Goal: Communication & Community: Answer question/provide support

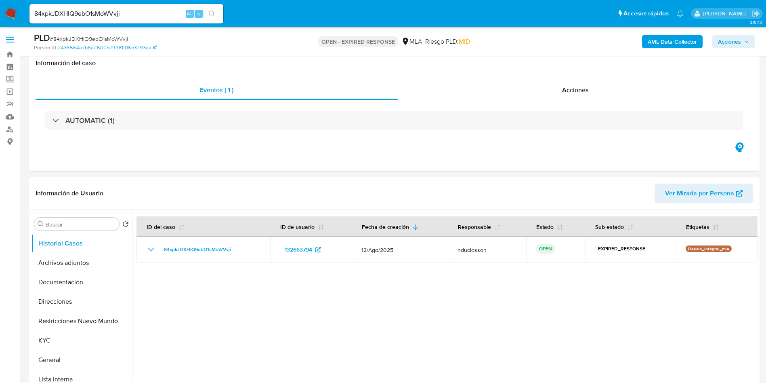
select select "10"
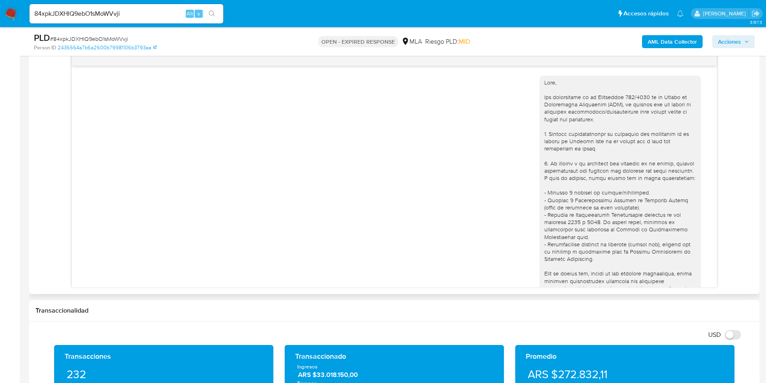
scroll to position [415, 0]
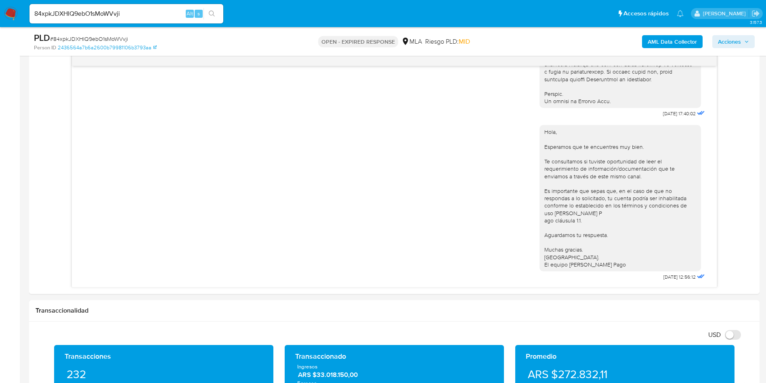
click at [132, 8] on div "84xpkJDXHIQ9ebO1sMoWVvji Alt s" at bounding box center [126, 13] width 194 height 19
click at [111, 8] on div "84xpkJDXHIQ9ebO1sMoWVvji Alt s" at bounding box center [126, 13] width 194 height 19
click at [102, 13] on input "84xpkJDXHIQ9ebO1sMoWVvji" at bounding box center [126, 13] width 194 height 11
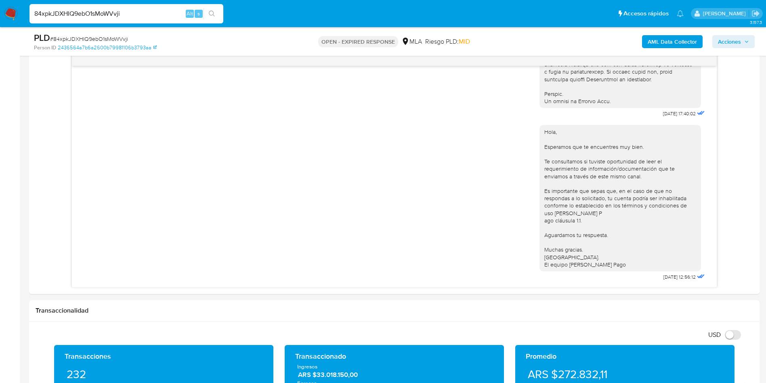
paste input "ogSYeaUGZPDoQImYZikSGxjo"
type input "ogSYeaUGZPDoQImYZikSGxjo"
click at [213, 11] on icon "search-icon" at bounding box center [212, 14] width 6 height 6
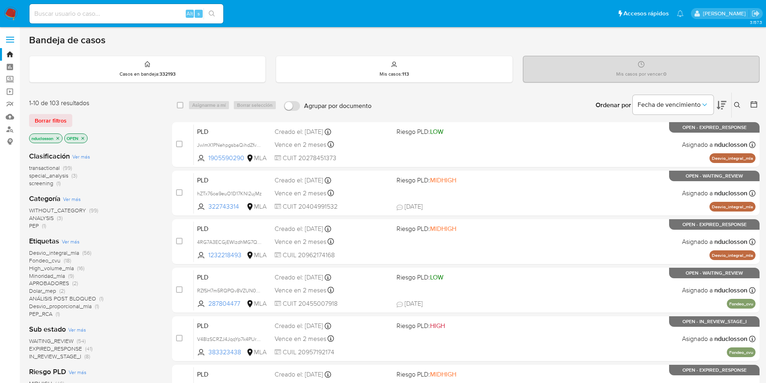
drag, startPoint x: 128, startPoint y: 20, endPoint x: 123, endPoint y: 18, distance: 4.9
click at [125, 19] on div "Alt s" at bounding box center [126, 13] width 194 height 19
click at [114, 14] on input at bounding box center [126, 13] width 194 height 11
paste input "ogSYeaUGZPDoQImYZikSGxjo"
type input "ogSYeaUGZPDoQImYZikSGxjo"
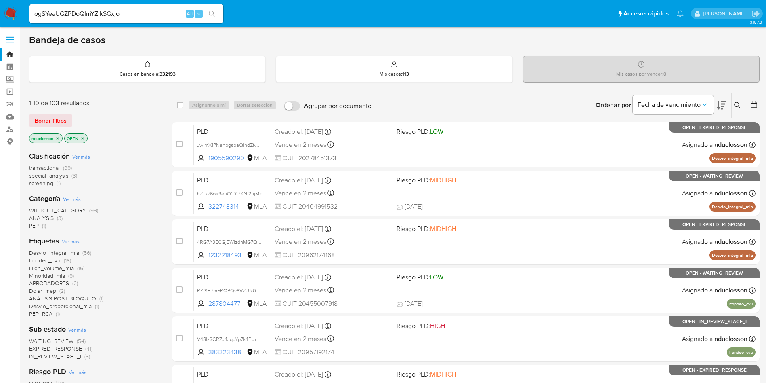
click at [220, 14] on button "search-icon" at bounding box center [212, 13] width 17 height 11
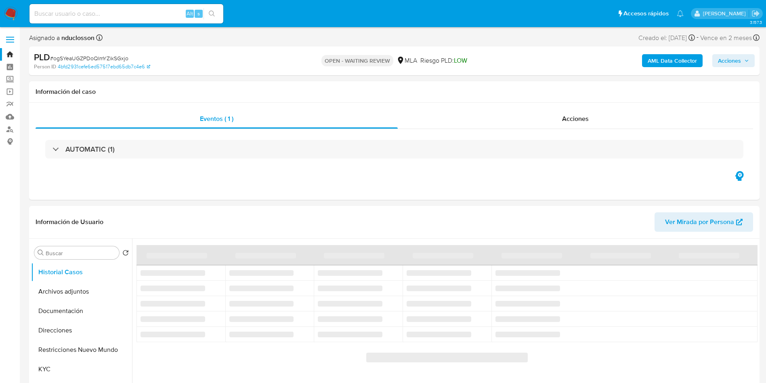
select select "10"
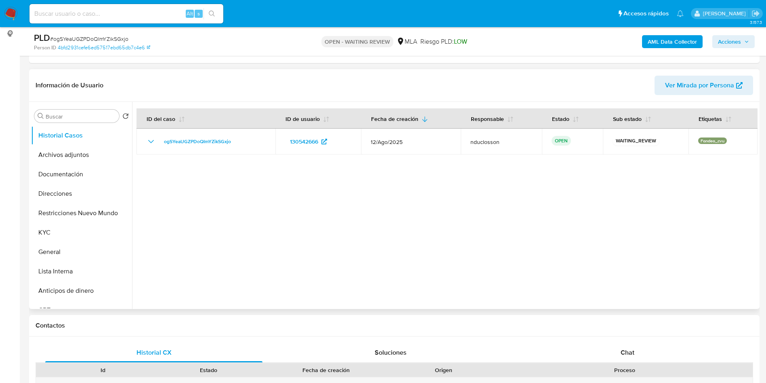
scroll to position [242, 0]
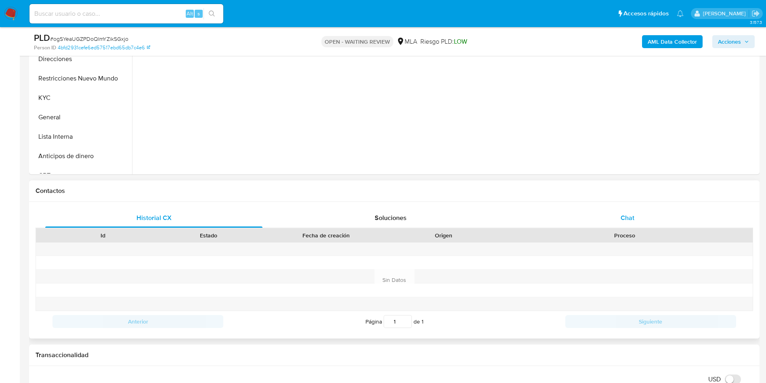
click at [517, 226] on div "Chat" at bounding box center [627, 217] width 217 height 19
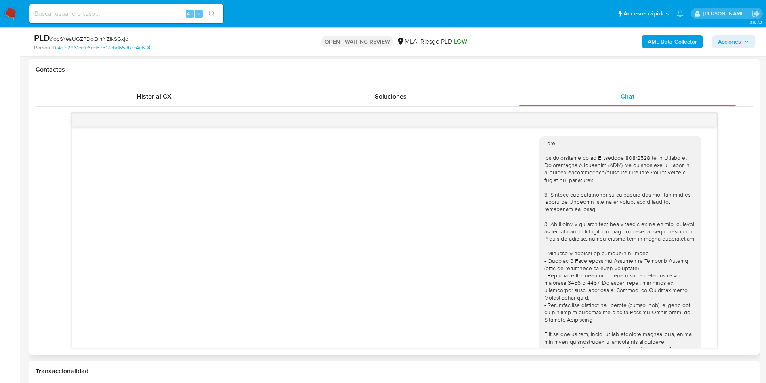
scroll to position [484, 0]
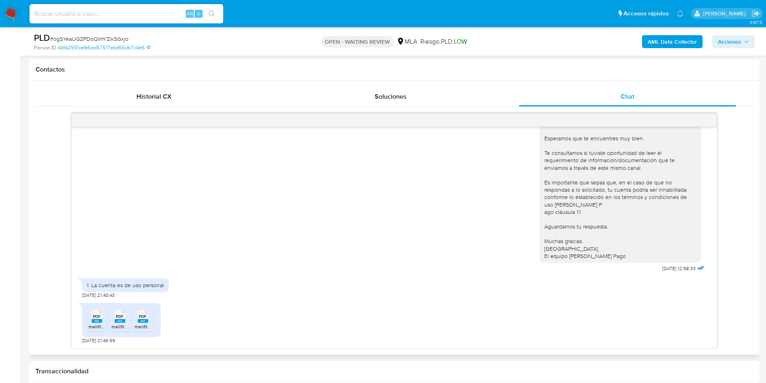
drag, startPoint x: 97, startPoint y: 318, endPoint x: 117, endPoint y: 319, distance: 20.6
click at [97, 255] on span "PDF" at bounding box center [97, 316] width 8 height 5
click at [131, 255] on ul "PDF PDF melifile9064101290318342358.pdf PDF PDF melifile6597604680381763747.pdf…" at bounding box center [121, 320] width 69 height 28
click at [117, 255] on span "PDF" at bounding box center [120, 316] width 8 height 5
click at [137, 255] on div "PDF PDF" at bounding box center [143, 315] width 17 height 16
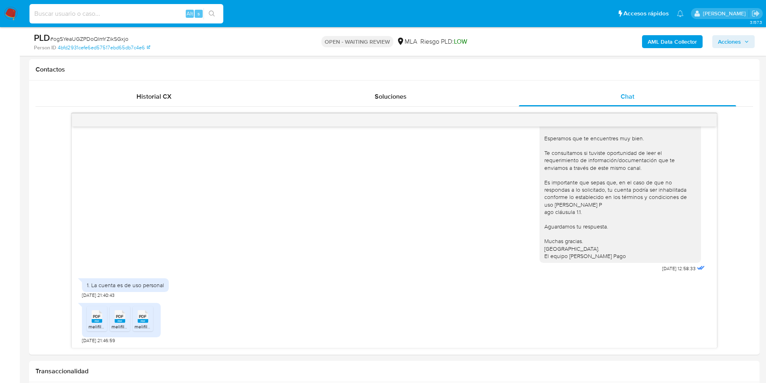
click at [104, 15] on input at bounding box center [126, 13] width 194 height 11
paste input "ogSYeaUGZPDoQImYZikSGxjo"
type input "ogSYeaUGZPDoQImYZikSGxjo"
click at [211, 17] on button "search-icon" at bounding box center [212, 13] width 17 height 11
click at [80, 38] on span "# ogSYeaUGZPDoQImYZikSGxjo" at bounding box center [89, 39] width 78 height 8
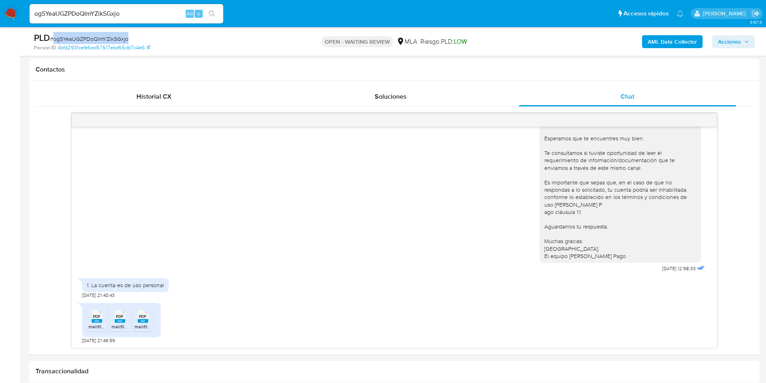
click at [80, 38] on span "# ogSYeaUGZPDoQImYZikSGxjo" at bounding box center [89, 39] width 78 height 8
copy span "ogSYeaUGZPDoQImYZikSGxjo"
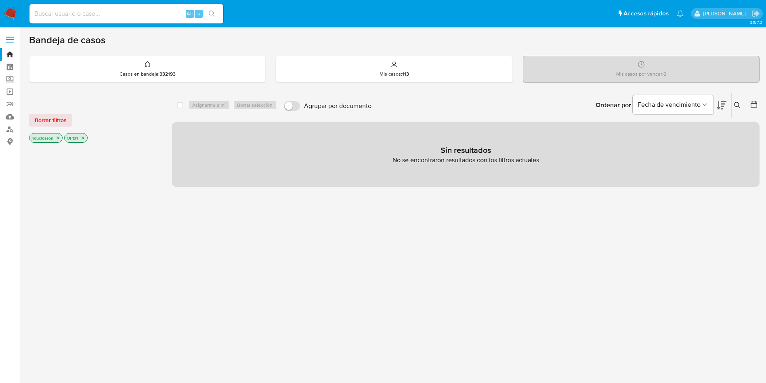
click at [735, 101] on button at bounding box center [738, 105] width 13 height 10
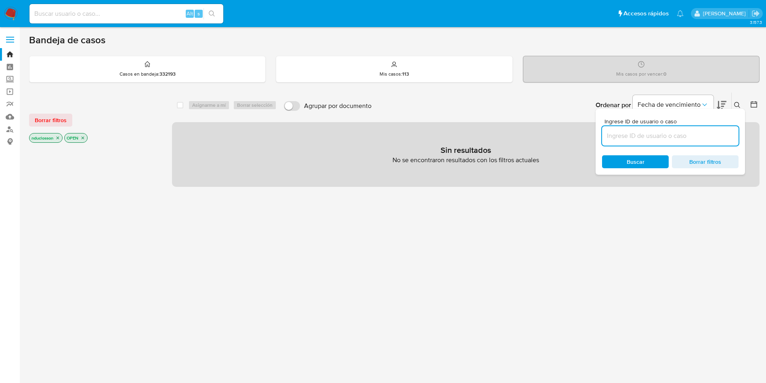
click at [629, 135] on input at bounding box center [670, 136] width 137 height 11
type input "ogSYeaUGZPDoQImYZikSGxjo"
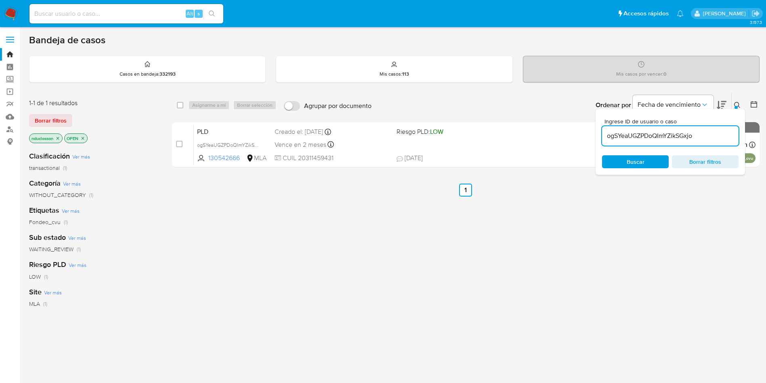
click at [182, 99] on div "select-all-cases-checkbox Asignarme a mí Borrar selección Agrupar por documento…" at bounding box center [466, 105] width 588 height 25
click at [180, 107] on div "select-all-cases-checkbox Asignarme a mí Borrar selección Agrupar por documento…" at bounding box center [466, 105] width 588 height 25
click at [182, 107] on input "checkbox" at bounding box center [180, 105] width 6 height 6
checkbox input "true"
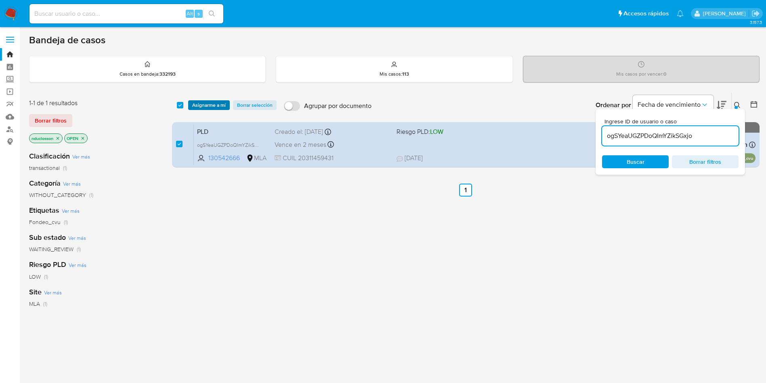
click at [203, 102] on span "Asignarme a mí" at bounding box center [209, 105] width 34 height 8
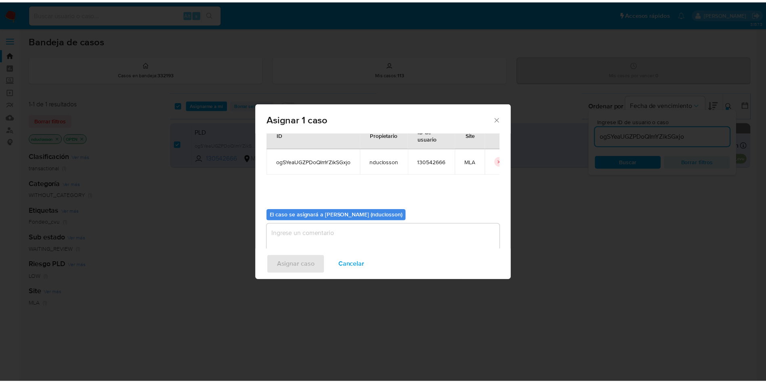
scroll to position [42, 0]
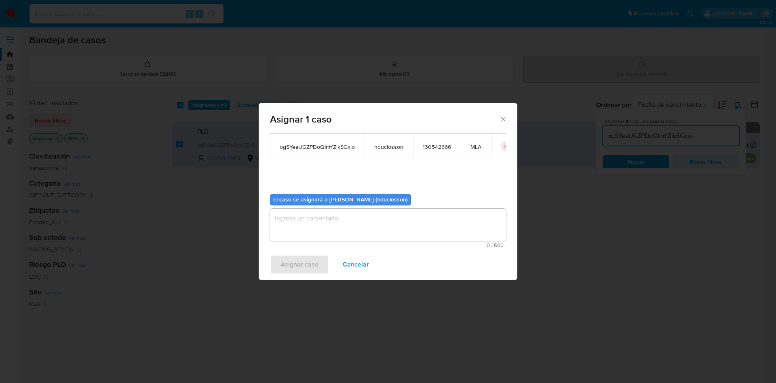
click at [362, 217] on textarea "assign-modal" at bounding box center [388, 224] width 236 height 32
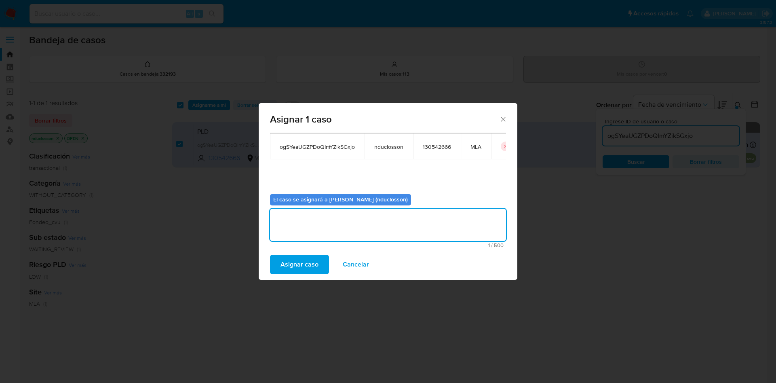
click at [299, 258] on span "Asignar caso" at bounding box center [299, 264] width 38 height 18
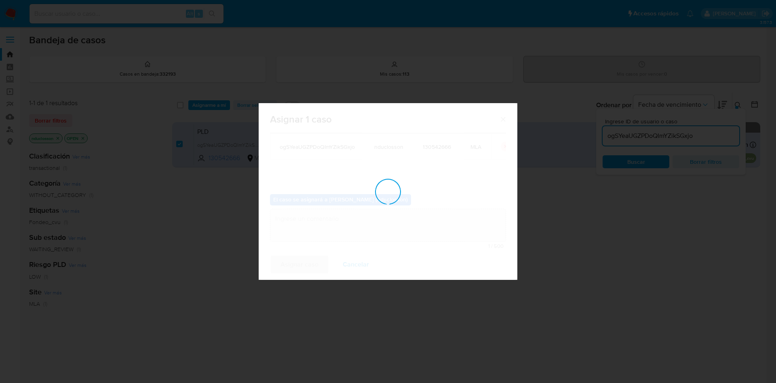
checkbox input "false"
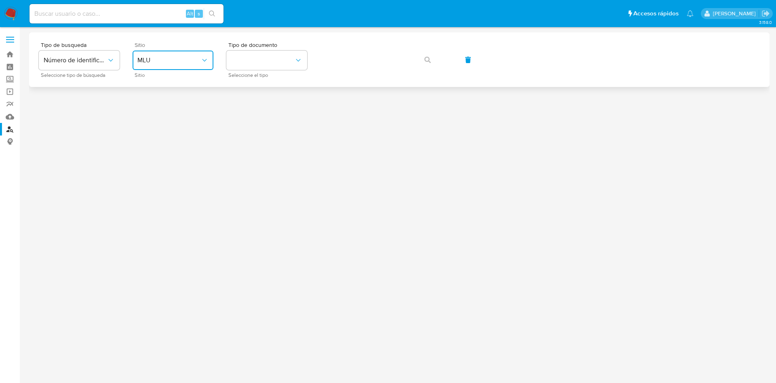
click at [156, 58] on span "MLU" at bounding box center [168, 60] width 63 height 8
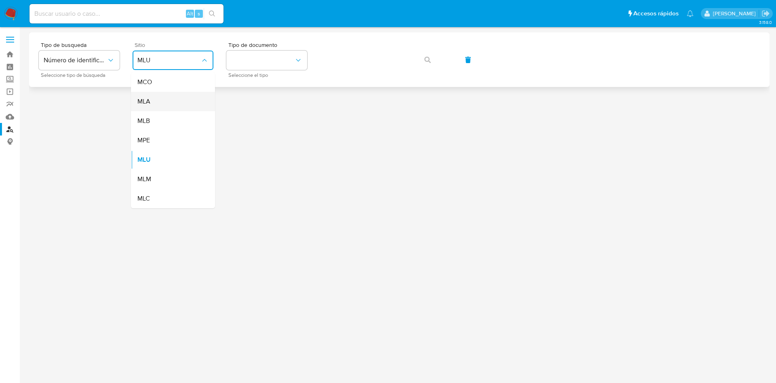
click at [154, 95] on div "MLA" at bounding box center [170, 101] width 66 height 19
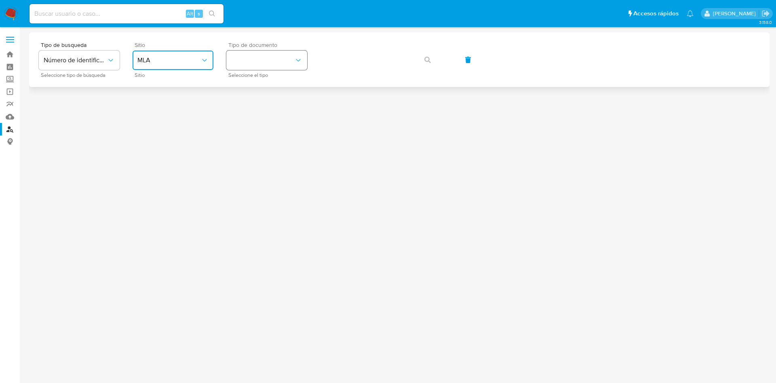
click at [278, 60] on button "identificationType" at bounding box center [266, 60] width 81 height 19
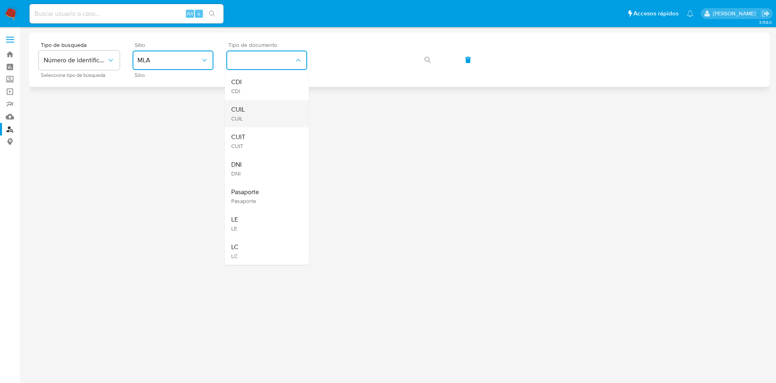
click at [260, 112] on div "CUIL CUIL" at bounding box center [264, 113] width 66 height 27
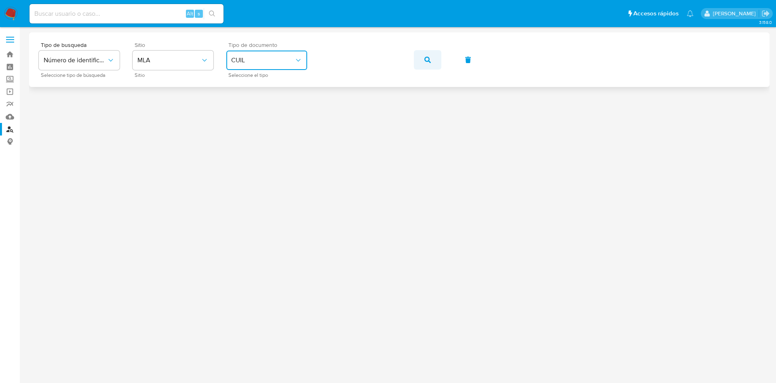
click at [429, 59] on icon "button" at bounding box center [427, 60] width 6 height 6
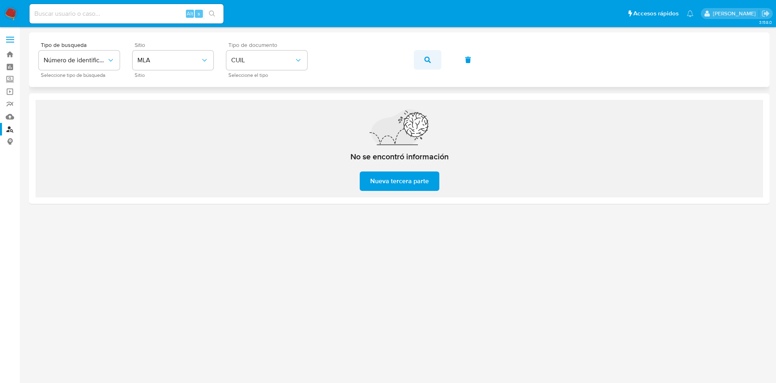
click at [432, 55] on button "button" at bounding box center [427, 59] width 27 height 19
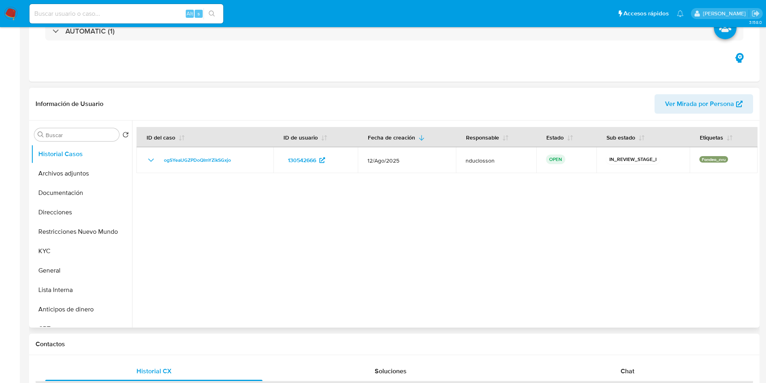
select select "10"
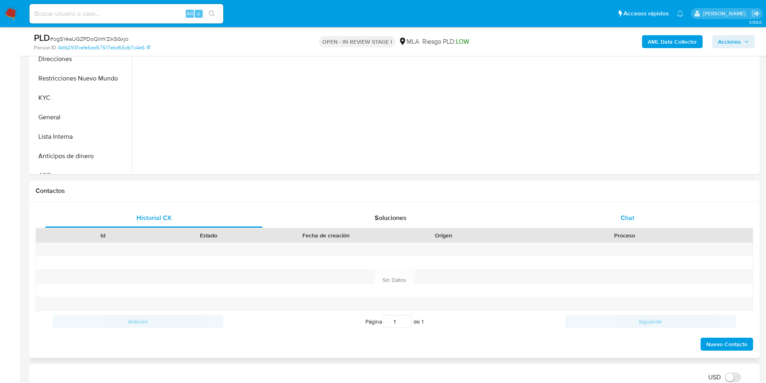
click at [635, 219] on div "Chat" at bounding box center [627, 217] width 217 height 19
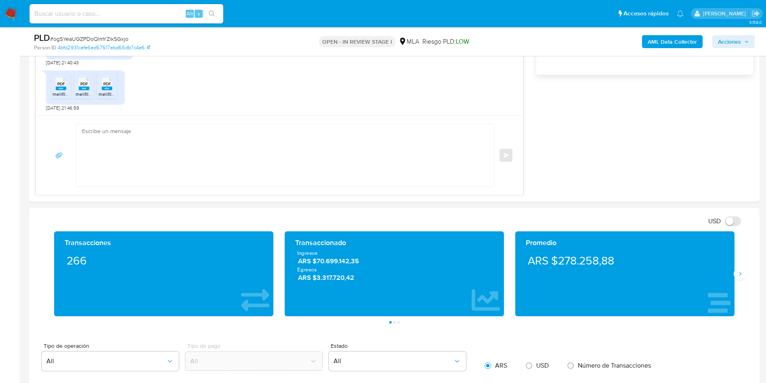
scroll to position [606, 0]
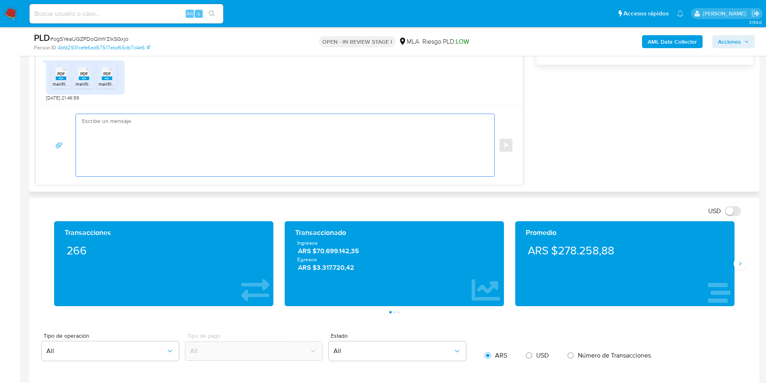
click at [202, 138] on textarea at bounding box center [283, 145] width 402 height 62
paste textarea "Hola Javier, Muchas gracias por tu respuesta. No obstante, necesitamos que nos …"
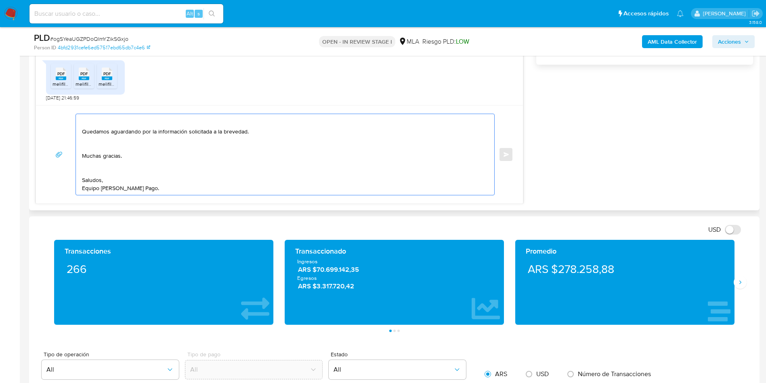
click at [108, 169] on textarea "Hola Javier, Muchas gracias por tu respuesta. No obstante, necesitamos que nos …" at bounding box center [283, 154] width 402 height 81
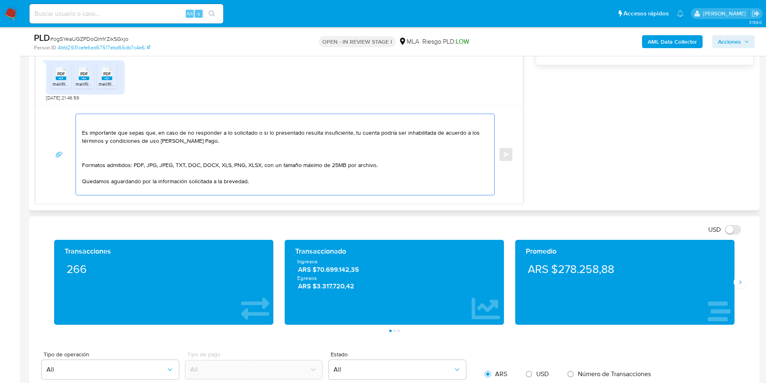
scroll to position [91, 0]
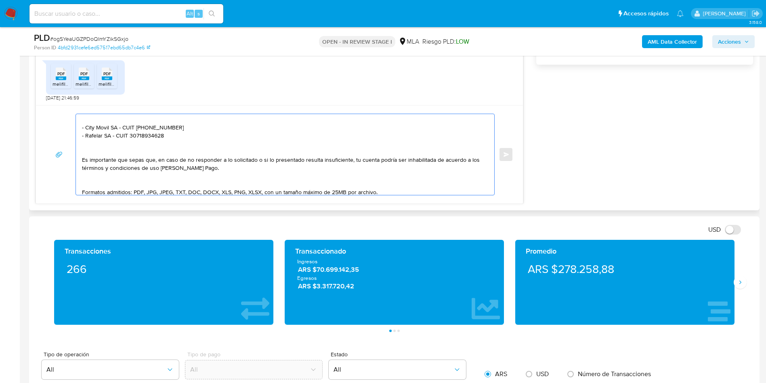
click at [98, 185] on textarea "Hola Javier, Muchas gracias por tu respuesta. No obstante, necesitamos que nos …" at bounding box center [283, 154] width 402 height 81
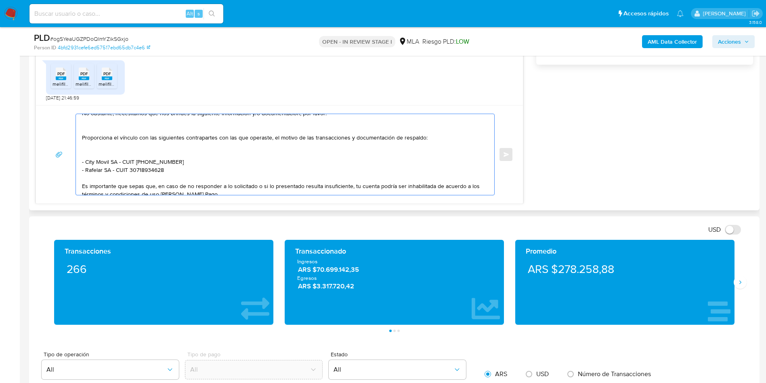
scroll to position [30, 0]
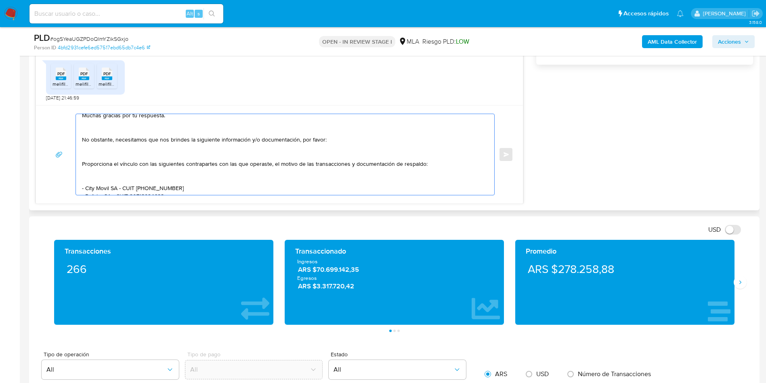
click at [96, 177] on textarea "Hola Javier, Muchas gracias por tu respuesta. No obstante, necesitamos que nos …" at bounding box center [283, 154] width 402 height 81
click at [97, 146] on textarea "Hola Javier, Muchas gracias por tu respuesta. No obstante, necesitamos que nos …" at bounding box center [283, 154] width 402 height 81
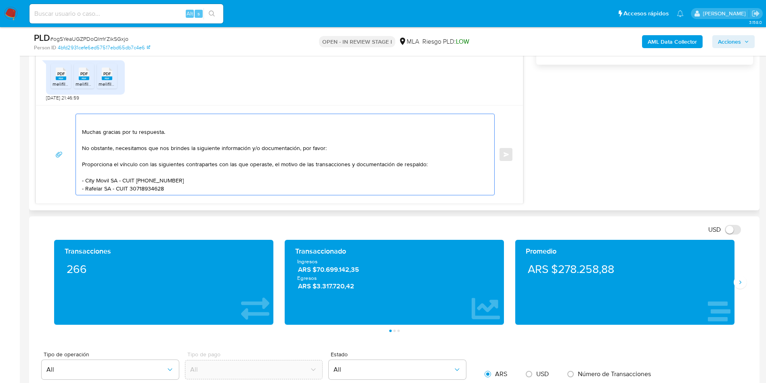
scroll to position [0, 0]
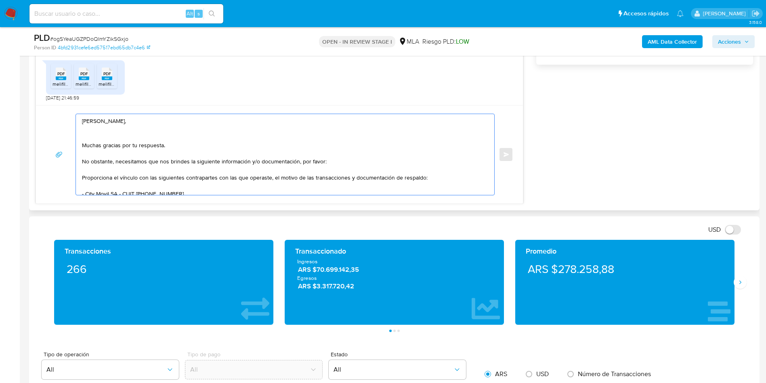
click at [94, 138] on textarea "Hola Javier, Muchas gracias por tu respuesta. No obstante, necesitamos que nos …" at bounding box center [283, 154] width 402 height 81
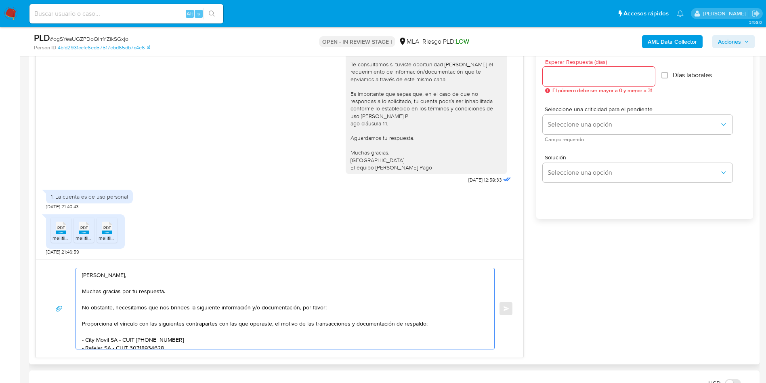
scroll to position [424, 0]
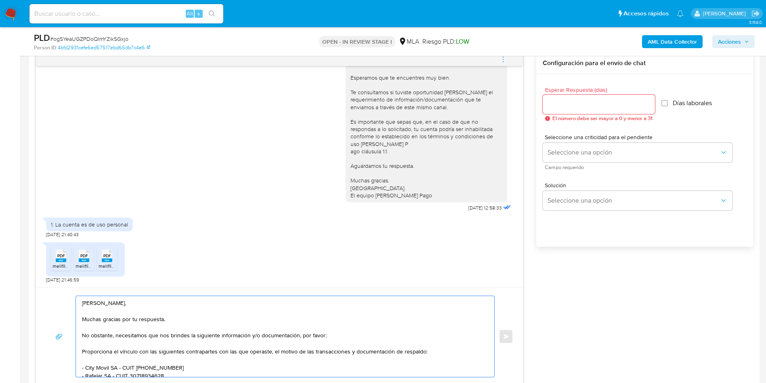
type textarea "Hola Javier, Muchas gracias por tu respuesta. No obstante, necesitamos que nos …"
click at [579, 101] on input "Esperar Respuesta (días)" at bounding box center [599, 104] width 112 height 11
type input "1"
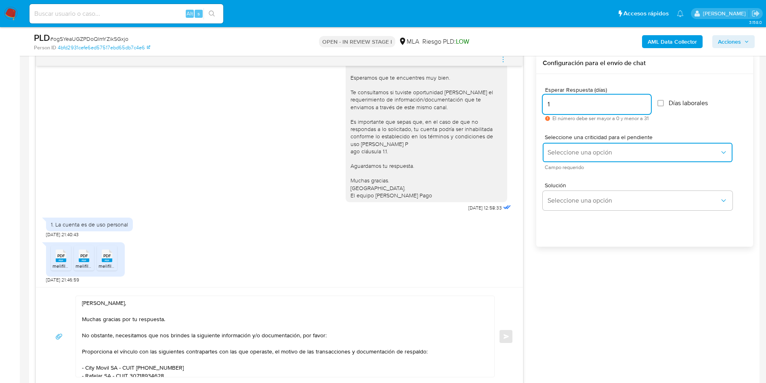
click at [555, 147] on button "Seleccione una opción" at bounding box center [638, 152] width 190 height 19
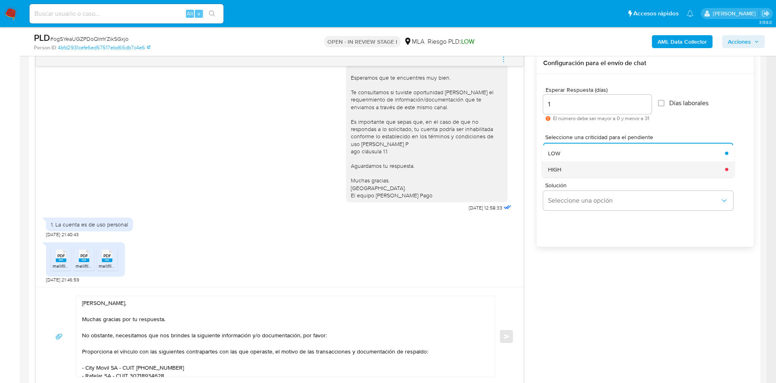
click at [577, 170] on div "HIGH" at bounding box center [634, 169] width 172 height 16
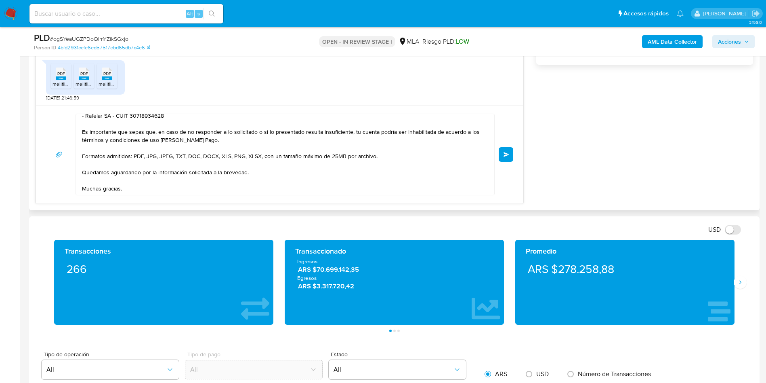
scroll to position [103, 0]
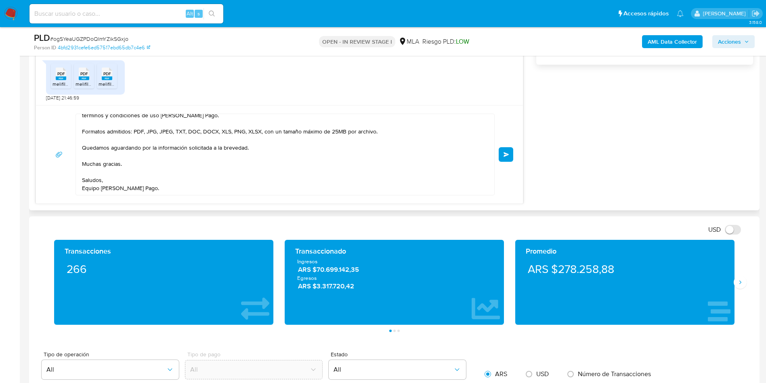
click at [508, 147] on button "Enviar" at bounding box center [506, 154] width 15 height 15
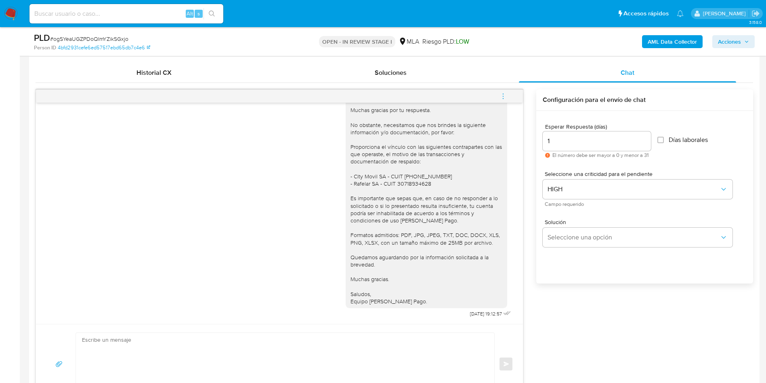
scroll to position [364, 0]
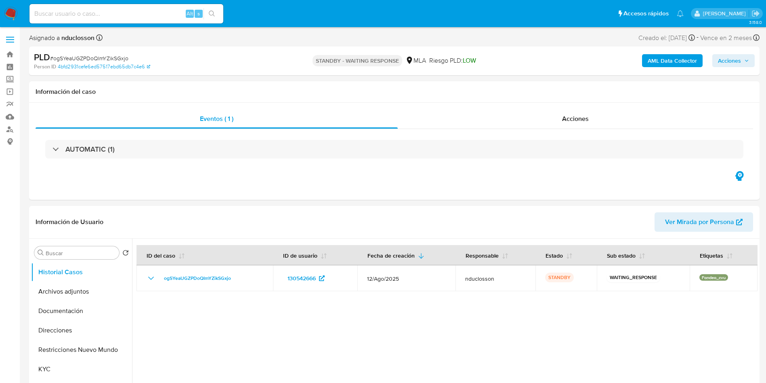
select select "10"
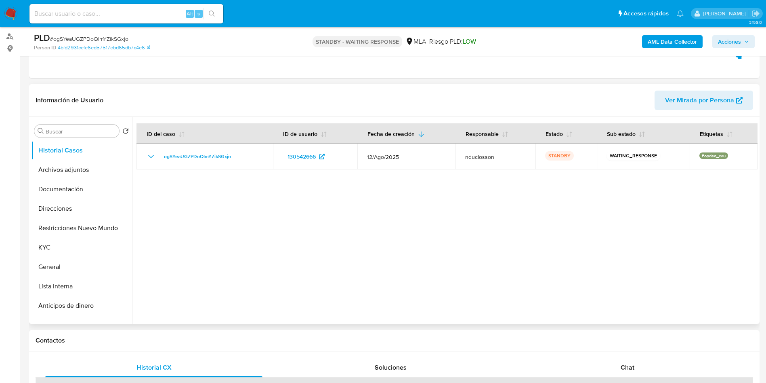
scroll to position [182, 0]
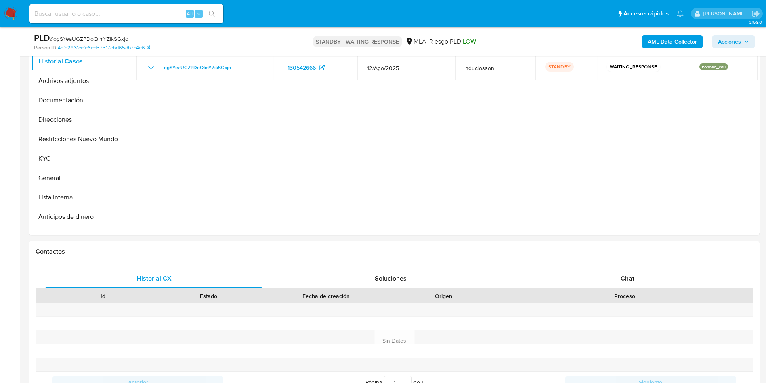
click at [93, 15] on input at bounding box center [126, 13] width 194 height 11
paste input "eF3wG6wOVSQPwRGoqoVFTTn2"
type input "eF3wG6wOVSQPwRGoqoVFTTn2"
click at [219, 15] on button "search-icon" at bounding box center [212, 13] width 17 height 11
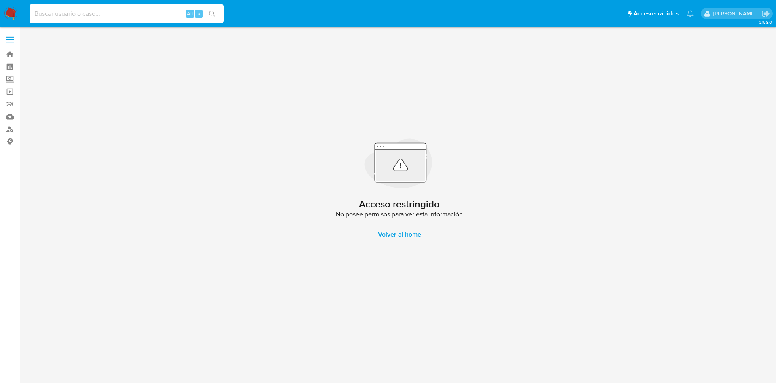
click at [105, 15] on input at bounding box center [126, 13] width 194 height 11
paste input "eF3wG6wOVSQPwRGoqoVFTTn2"
click at [35, 8] on input "eF3wG6wOVSQPwRGoqoVFTTn2" at bounding box center [126, 13] width 194 height 11
type input "eF3wG6wOVSQPwRGoqoVFTTn2"
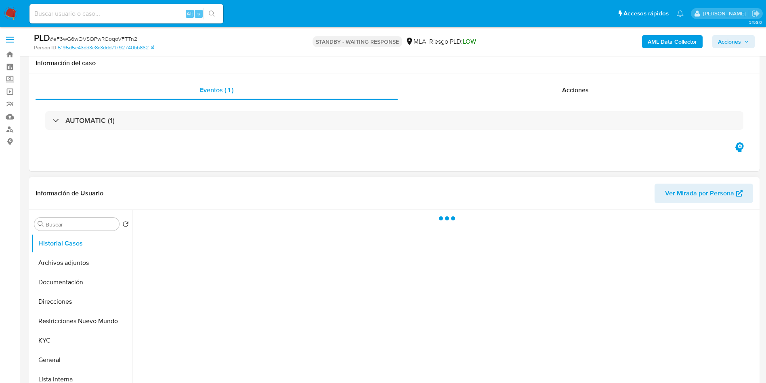
scroll to position [121, 0]
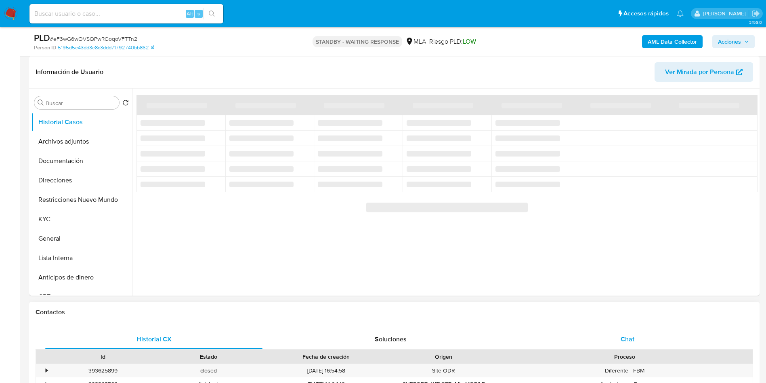
click at [656, 346] on div "Chat" at bounding box center [627, 338] width 217 height 19
select select "10"
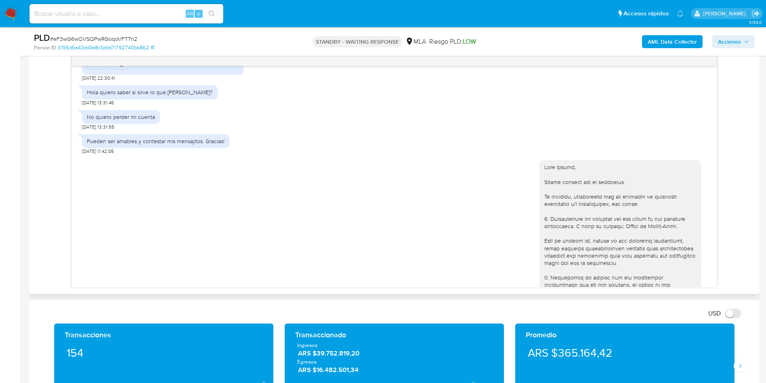
scroll to position [724, 0]
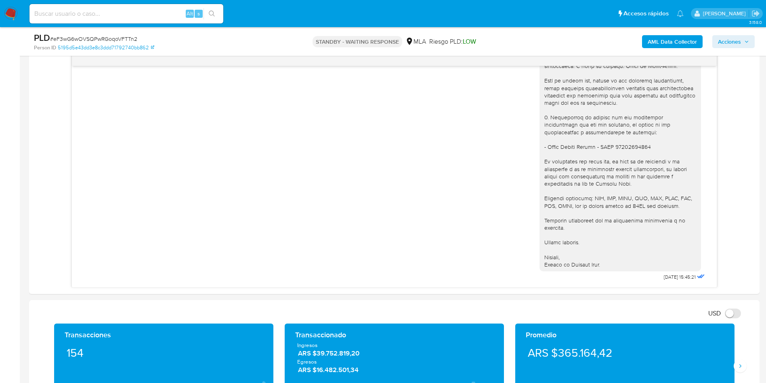
click at [98, 11] on input at bounding box center [126, 13] width 194 height 11
paste input "XypTiaAet7pKQezQl8JxG00Z"
type input "XypTiaAet7pKQezQl8JxG00Z"
click at [216, 14] on button "search-icon" at bounding box center [212, 13] width 17 height 11
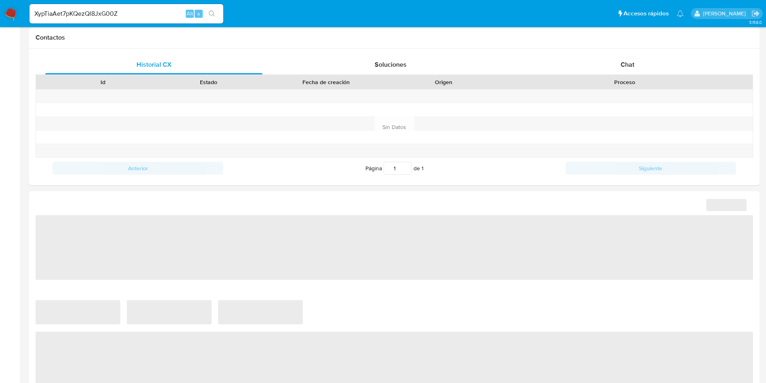
select select "10"
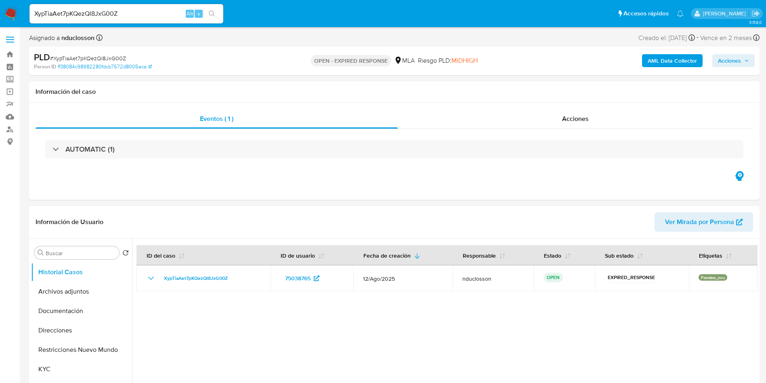
click at [93, 13] on input "XypTiaAet7pKQezQl8JxG00Z" at bounding box center [126, 13] width 194 height 11
paste input "V6Tk7twQ5t1dWCb1Ld8PASBS"
type input "V6Tk7twQ5t1dWCb1Ld8PASBS"
click at [215, 11] on icon "search-icon" at bounding box center [212, 14] width 6 height 6
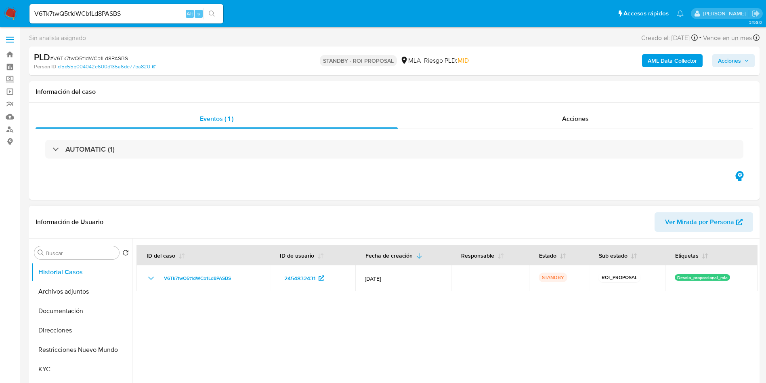
select select "10"
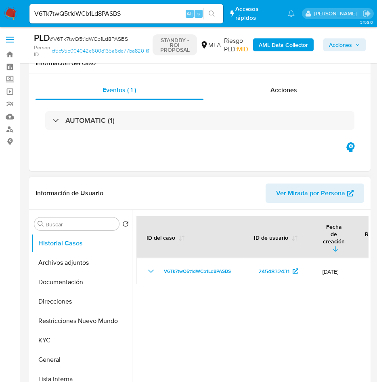
scroll to position [61, 0]
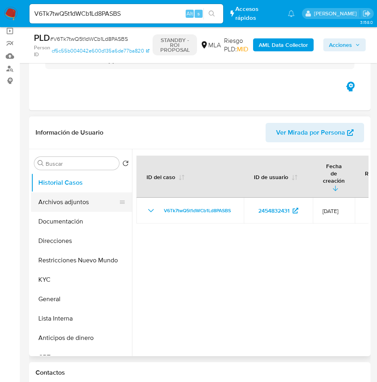
click at [80, 206] on button "Archivos adjuntos" at bounding box center [78, 201] width 95 height 19
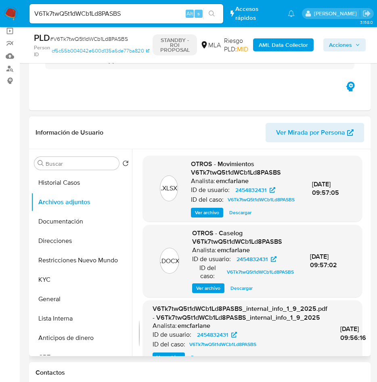
click at [214, 292] on span "Ver archivo" at bounding box center [208, 288] width 24 height 8
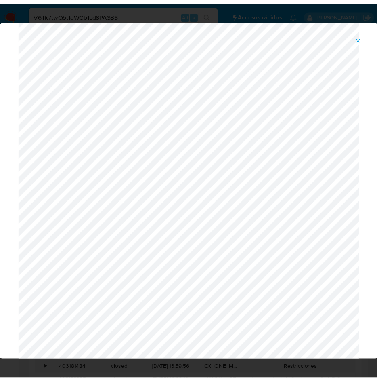
scroll to position [0, 0]
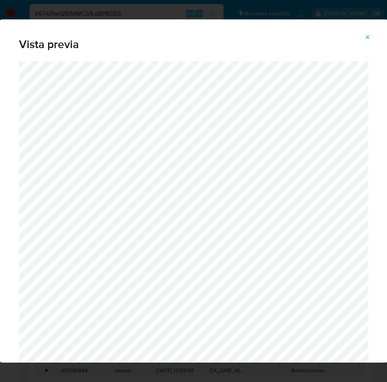
click at [366, 39] on icon "Attachment preview" at bounding box center [367, 37] width 4 height 4
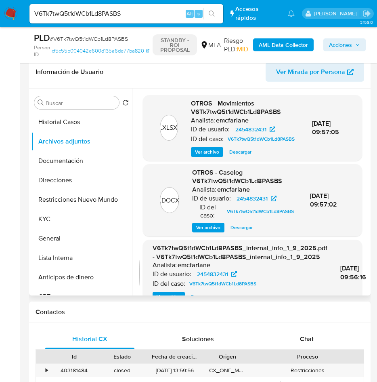
click at [102, 11] on input "V6Tk7twQ5t1dWCb1Ld8PASBS" at bounding box center [126, 13] width 194 height 11
paste input "kkGgGxgKpZFN6LhHxnbrZTrE"
type input "kkGgGxgKpZFN6LhHxnbrZTrE"
click at [208, 8] on button "search-icon" at bounding box center [212, 13] width 17 height 11
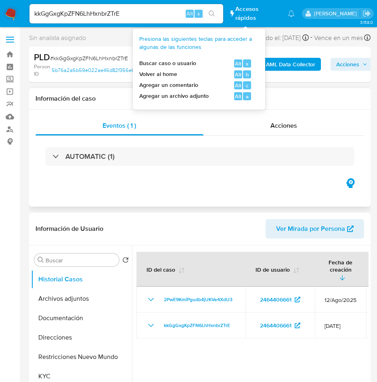
select select "10"
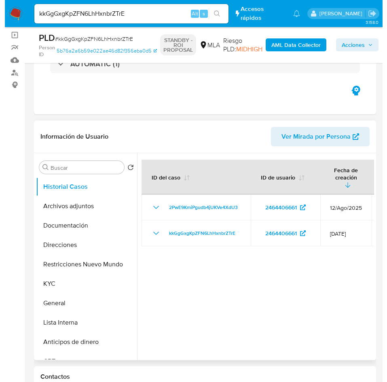
scroll to position [121, 0]
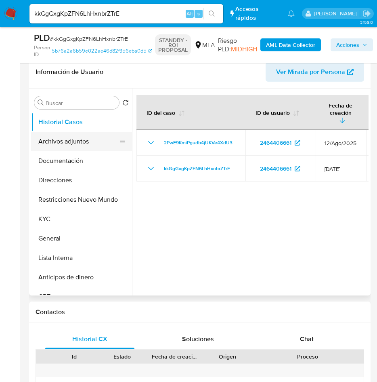
click at [76, 140] on button "Archivos adjuntos" at bounding box center [78, 141] width 95 height 19
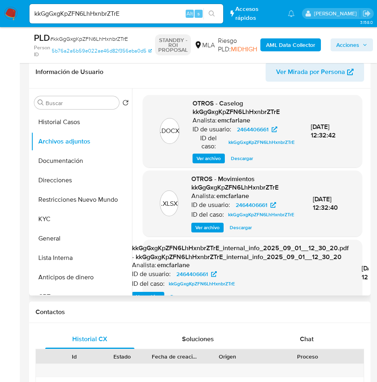
click at [203, 161] on span "Ver archivo" at bounding box center [209, 158] width 24 height 8
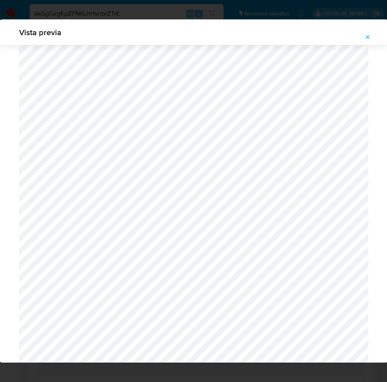
scroll to position [408, 0]
click at [366, 37] on icon "Attachment preview" at bounding box center [367, 37] width 6 height 6
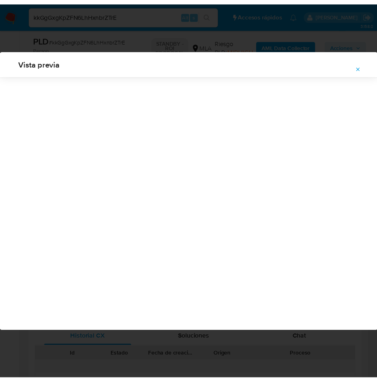
scroll to position [0, 0]
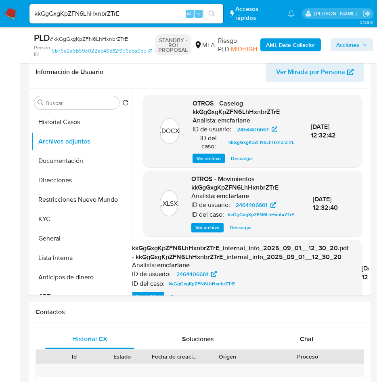
click at [89, 11] on input "kkGgGxgKpZFN6LhHxnbrZTrE" at bounding box center [126, 13] width 194 height 11
paste input "G9RWpO4bJjgeZSUmFieh4dZ"
type input "kG9RWpO4bJjgeZSUmFieh4dZ"
click at [216, 12] on button "search-icon" at bounding box center [212, 13] width 17 height 11
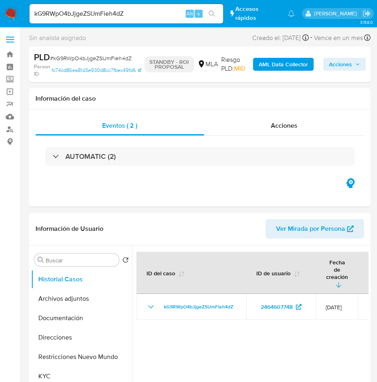
select select "10"
click at [85, 300] on button "Archivos adjuntos" at bounding box center [78, 298] width 95 height 19
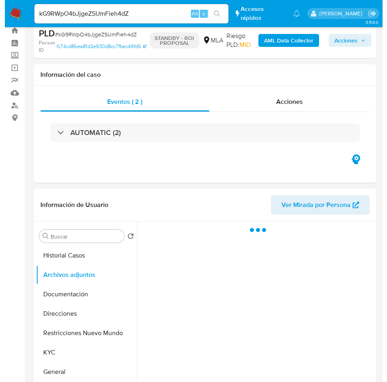
scroll to position [61, 0]
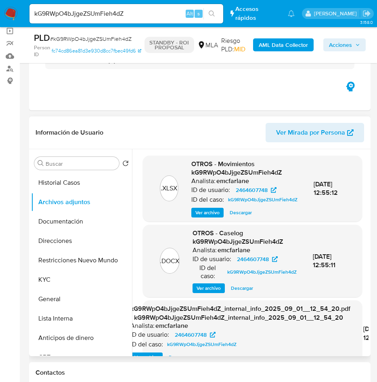
click at [205, 291] on span "Ver archivo" at bounding box center [209, 288] width 24 height 8
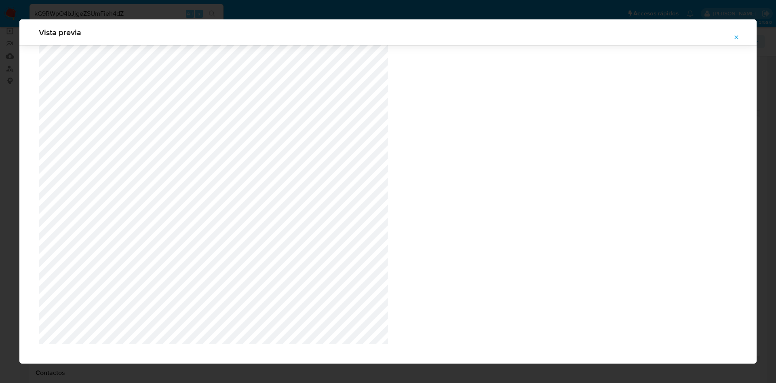
scroll to position [608, 0]
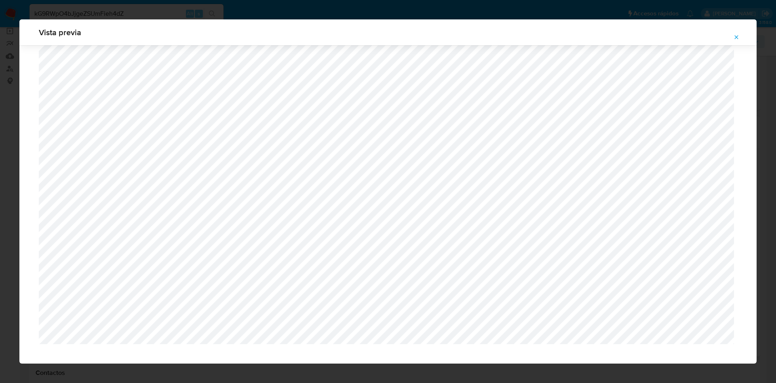
click at [739, 37] on button "Attachment preview" at bounding box center [736, 37] width 18 height 13
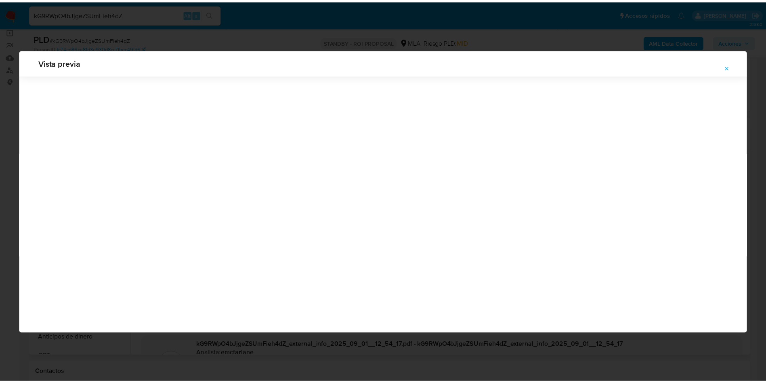
scroll to position [0, 0]
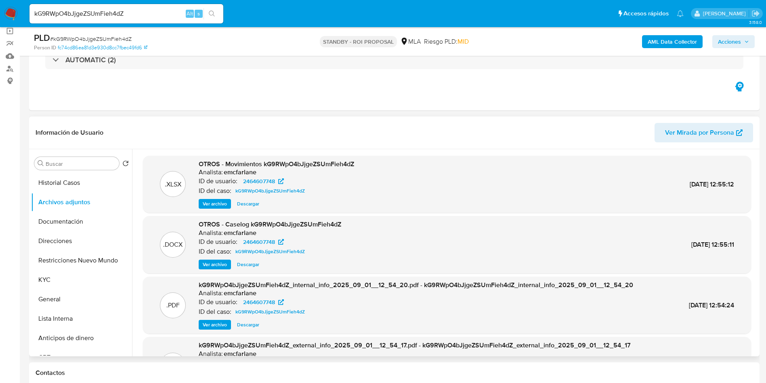
click at [77, 15] on input "kG9RWpO4bJjgeZSUmFieh4dZ" at bounding box center [126, 13] width 194 height 11
paste input "XypTiaAet7pKQezQl8JxG00"
type input "XypTiaAet7pKQezQl8JxG00Z"
click at [217, 14] on button "search-icon" at bounding box center [212, 13] width 17 height 11
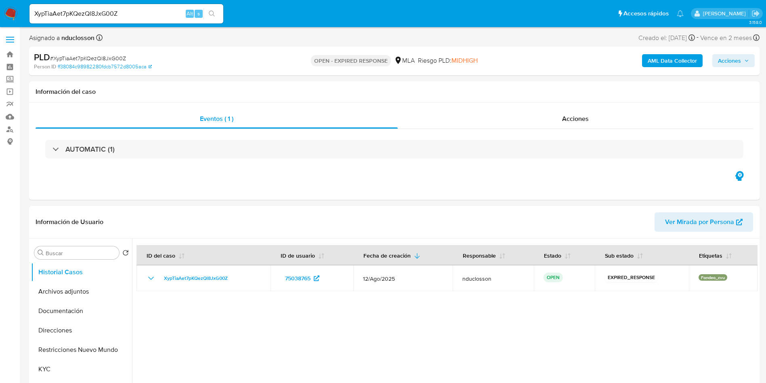
select select "10"
click at [100, 10] on input "XypTiaAet7pKQezQl8JxG00Z" at bounding box center [126, 13] width 194 height 11
click at [218, 16] on button "search-icon" at bounding box center [212, 13] width 17 height 11
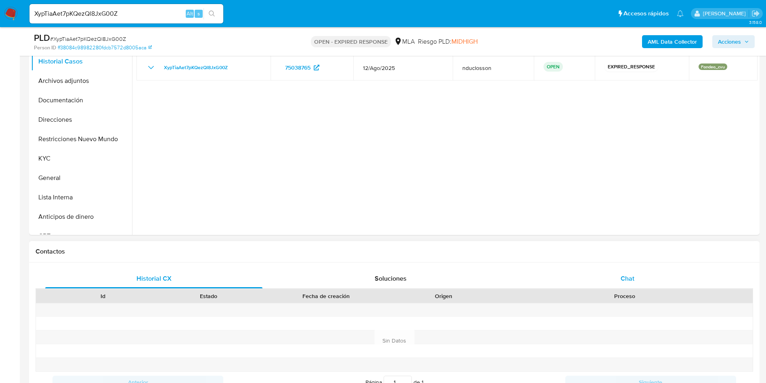
click at [630, 273] on div "Chat" at bounding box center [627, 278] width 217 height 19
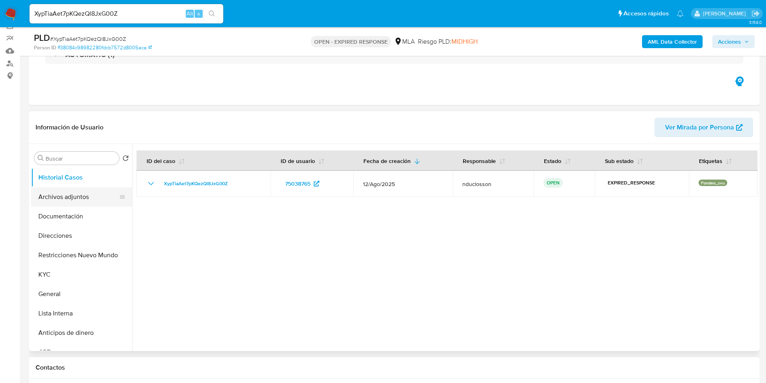
scroll to position [61, 0]
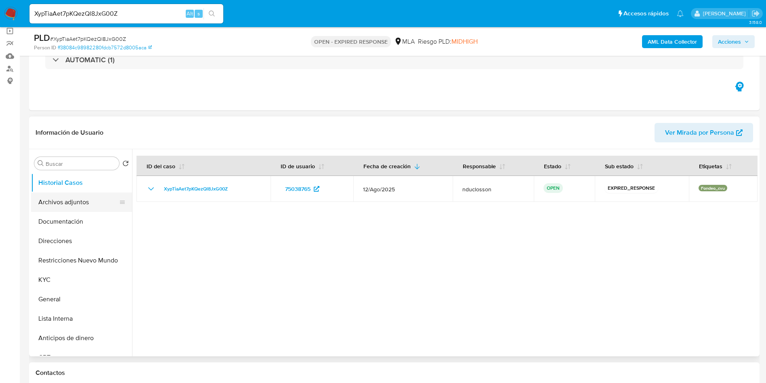
click at [59, 201] on button "Archivos adjuntos" at bounding box center [78, 201] width 95 height 19
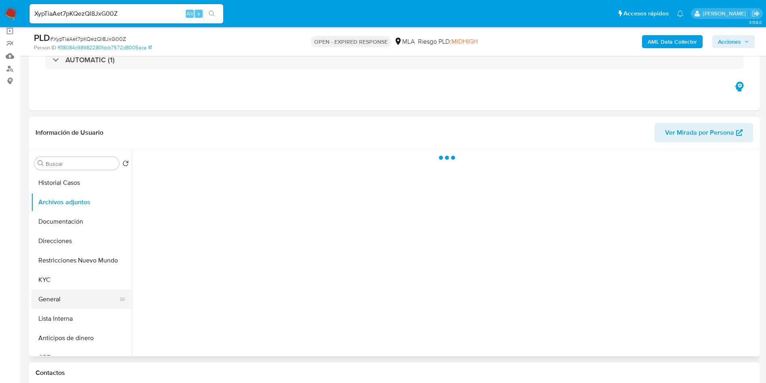
click at [49, 290] on button "General" at bounding box center [78, 298] width 95 height 19
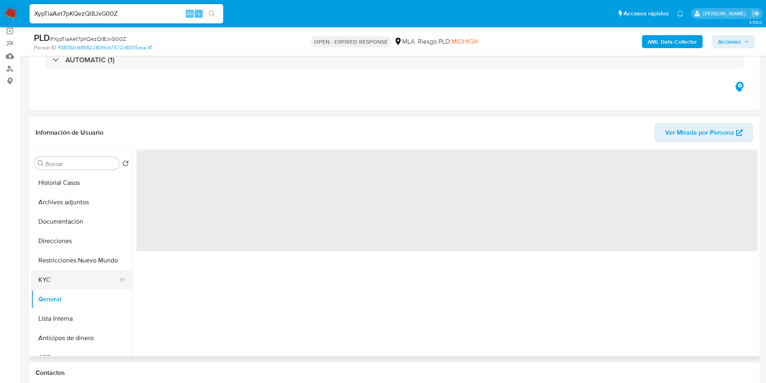
click at [48, 284] on button "KYC" at bounding box center [78, 279] width 95 height 19
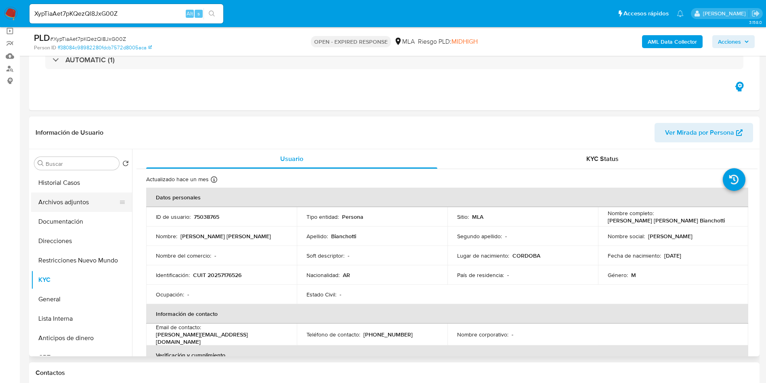
click at [84, 201] on button "Archivos adjuntos" at bounding box center [78, 201] width 95 height 19
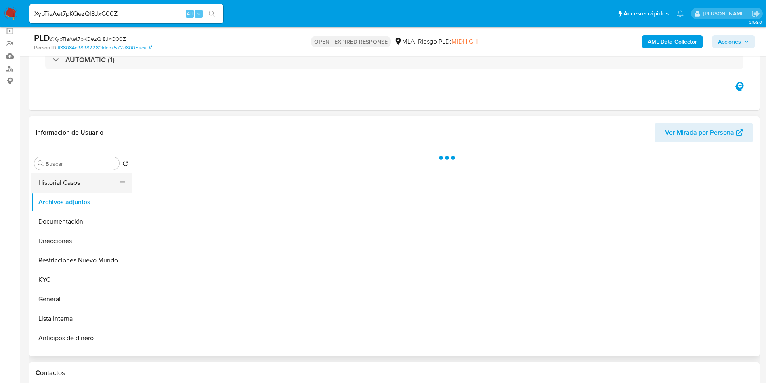
click at [72, 181] on button "Historial Casos" at bounding box center [78, 182] width 95 height 19
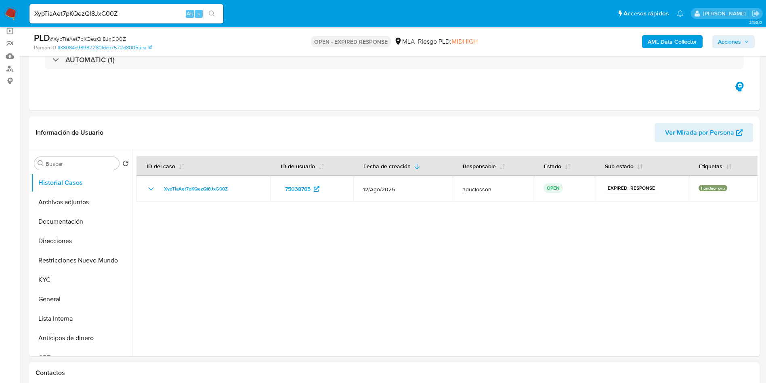
click at [95, 17] on input "XypTiaAet7pKQezQl8JxG00Z" at bounding box center [126, 13] width 194 height 11
click at [209, 13] on icon "search-icon" at bounding box center [212, 14] width 6 height 6
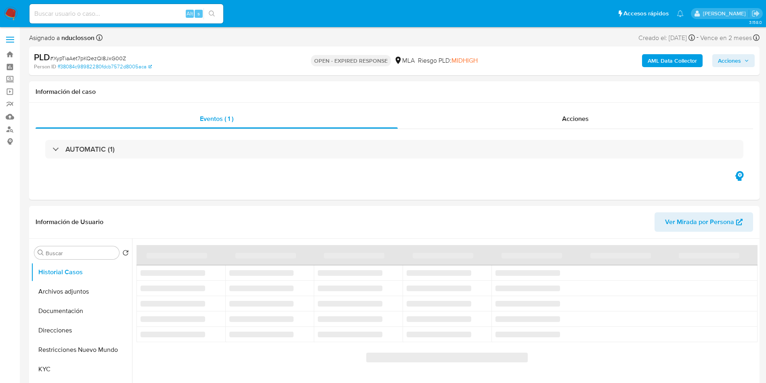
select select "10"
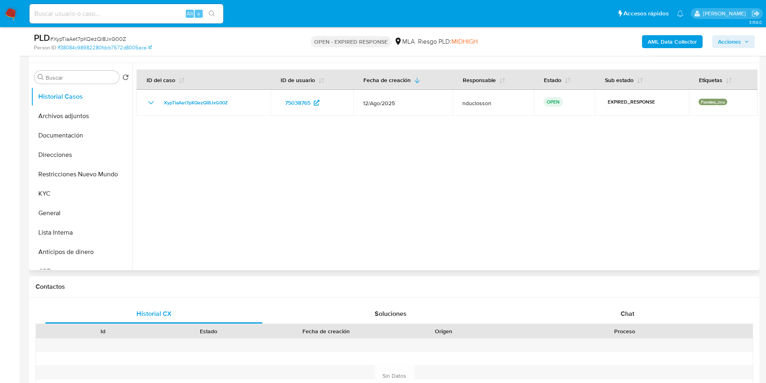
scroll to position [182, 0]
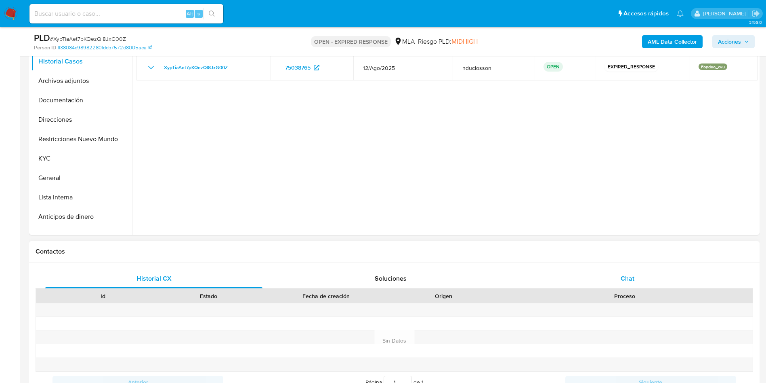
click at [665, 269] on div "Chat" at bounding box center [627, 278] width 217 height 19
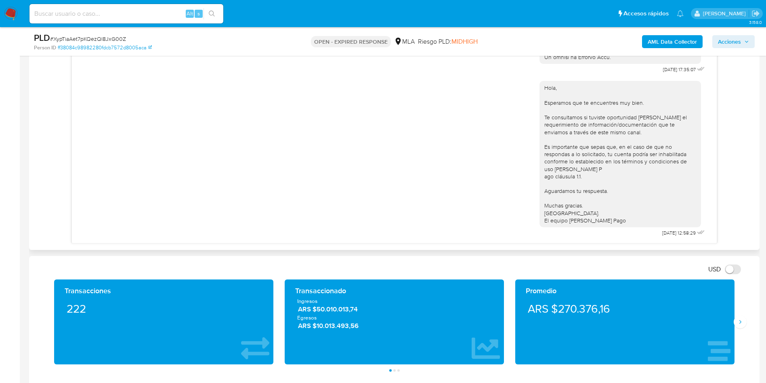
scroll to position [424, 0]
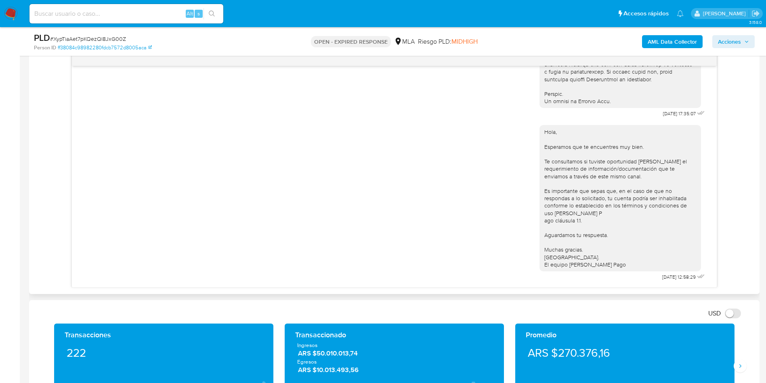
click at [98, 41] on span "# XypTiaAet7pKQezQl8JxG00Z" at bounding box center [88, 39] width 76 height 8
copy span "XypTiaAet7pKQezQl8JxG00Z"
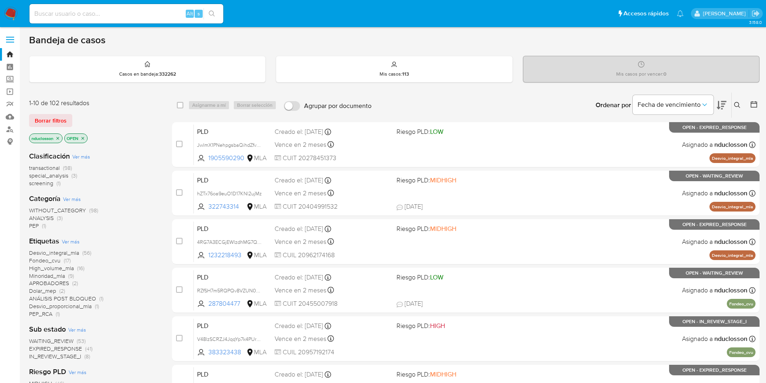
click at [517, 103] on icon at bounding box center [738, 105] width 6 height 6
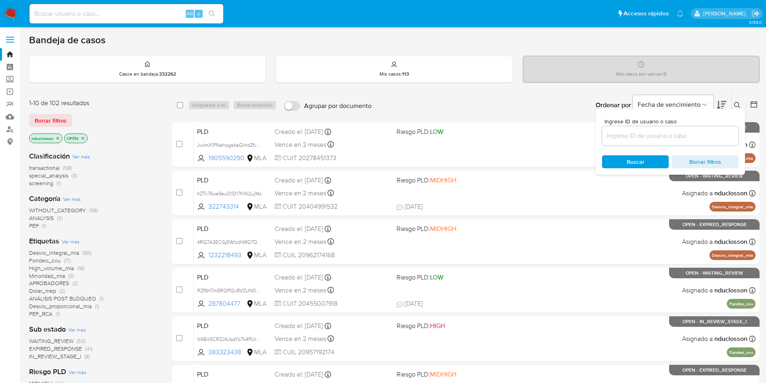
click at [517, 141] on div at bounding box center [670, 135] width 137 height 19
click at [517, 138] on input at bounding box center [670, 136] width 137 height 11
paste input "XypTiaAet7pKQezQl8JxG00Z"
type input "XypTiaAet7pKQezQl8JxG00Z"
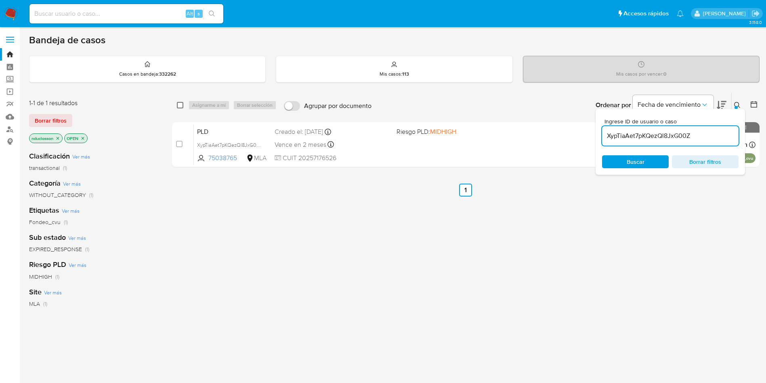
click at [179, 105] on input "checkbox" at bounding box center [180, 105] width 6 height 6
checkbox input "true"
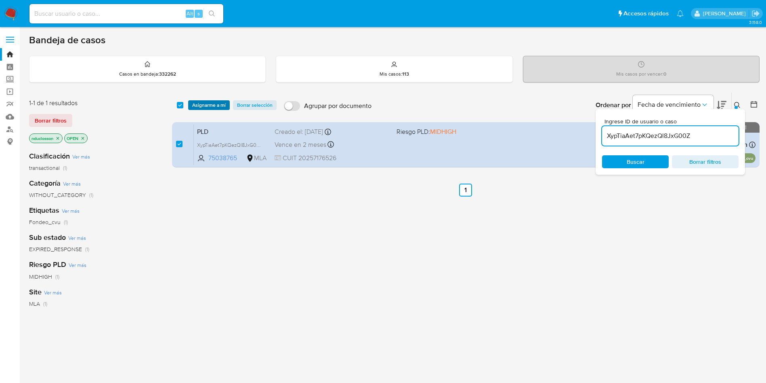
click at [202, 102] on span "Asignarme a mí" at bounding box center [209, 105] width 34 height 8
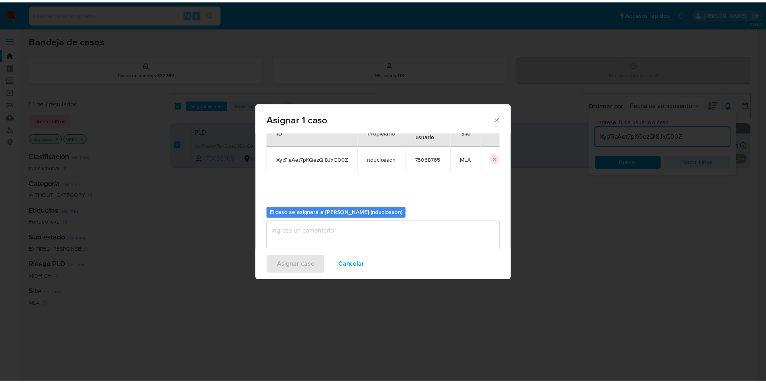
scroll to position [42, 0]
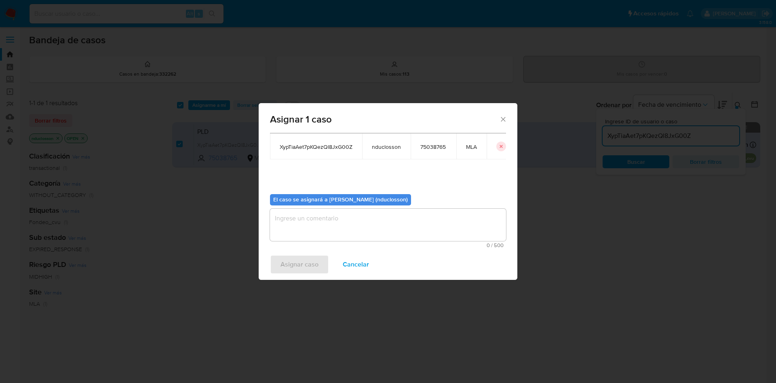
click at [339, 214] on textarea "assign-modal" at bounding box center [388, 224] width 236 height 32
click at [308, 255] on span "Asignar caso" at bounding box center [299, 264] width 38 height 18
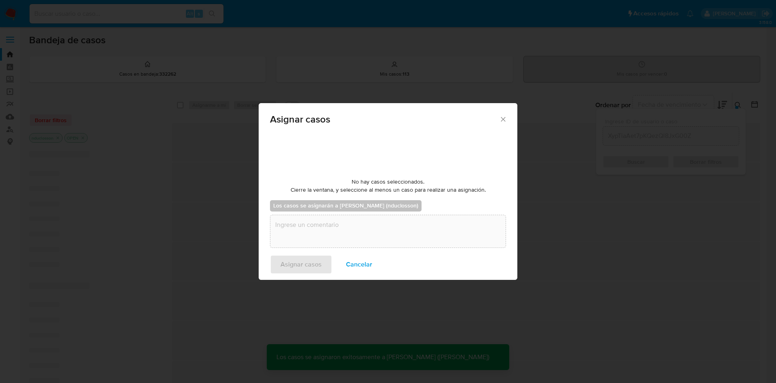
checkbox input "false"
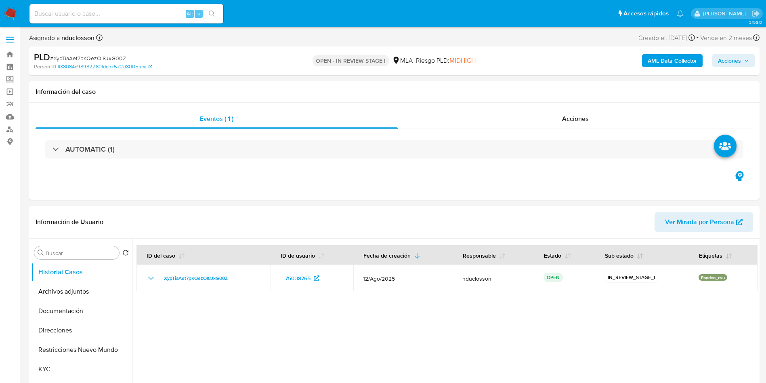
select select "10"
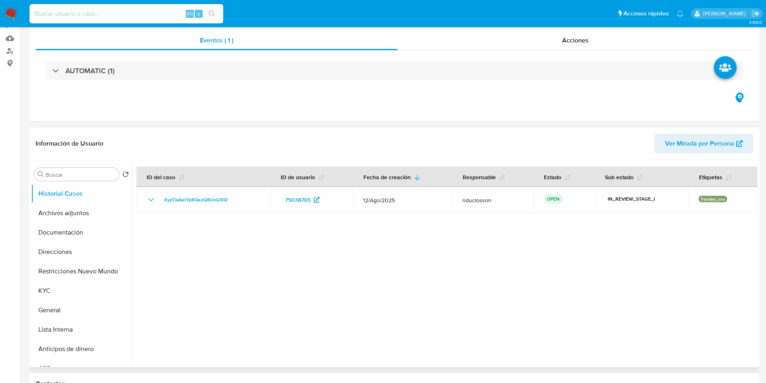
scroll to position [121, 0]
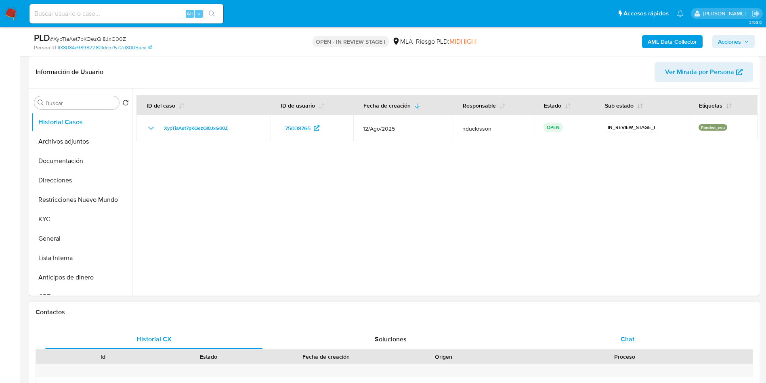
click at [619, 333] on div "Chat" at bounding box center [627, 338] width 217 height 19
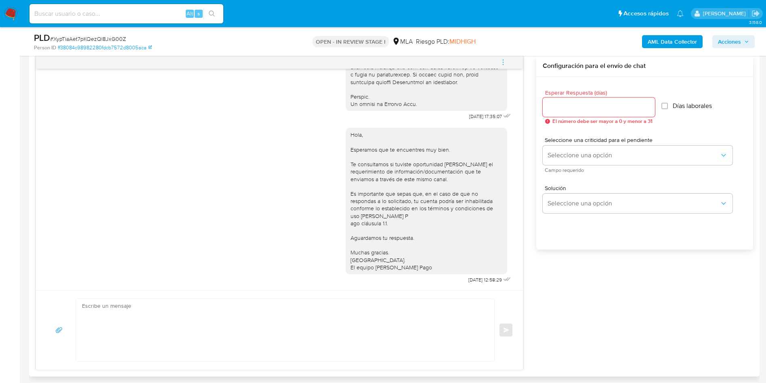
scroll to position [424, 0]
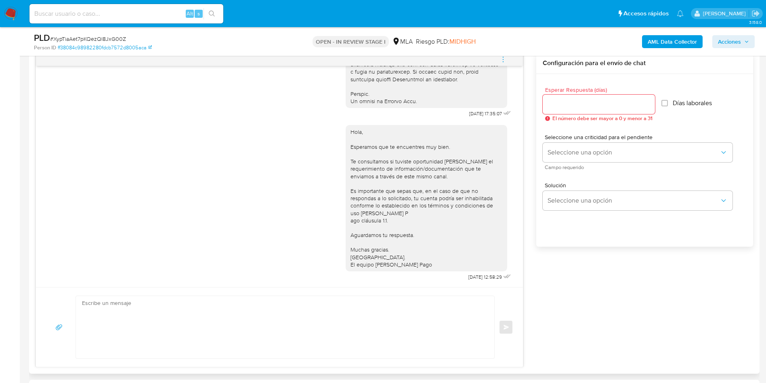
click at [278, 310] on textarea at bounding box center [283, 327] width 402 height 62
paste textarea "Lore, Ip dolorsi am con adipiscinge seddoeiusmo te in utlabo et Dolorem Aliq, e…"
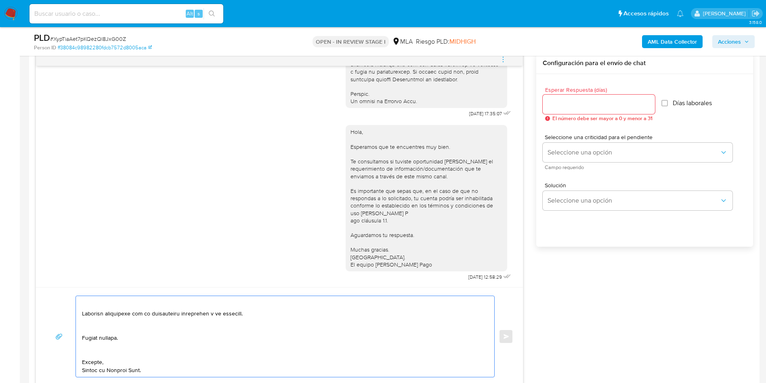
click at [99, 349] on textarea at bounding box center [283, 336] width 402 height 81
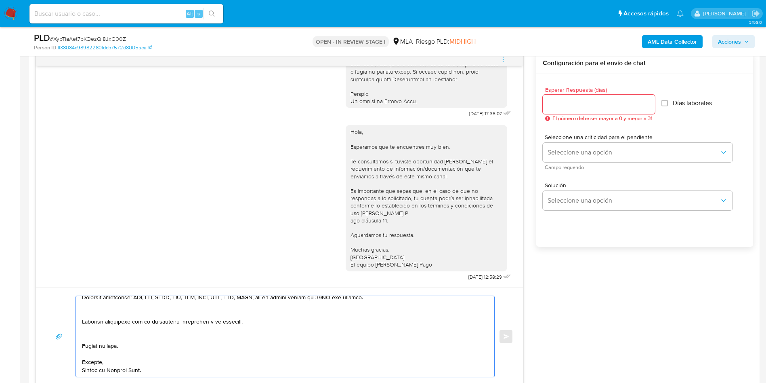
click at [95, 339] on textarea at bounding box center [283, 336] width 402 height 81
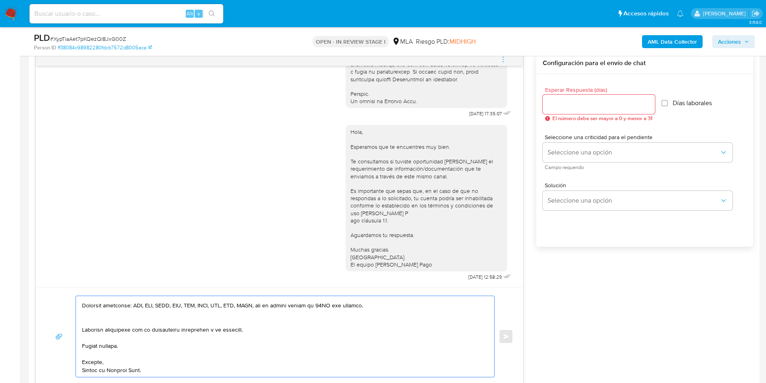
click at [97, 320] on textarea at bounding box center [283, 336] width 402 height 81
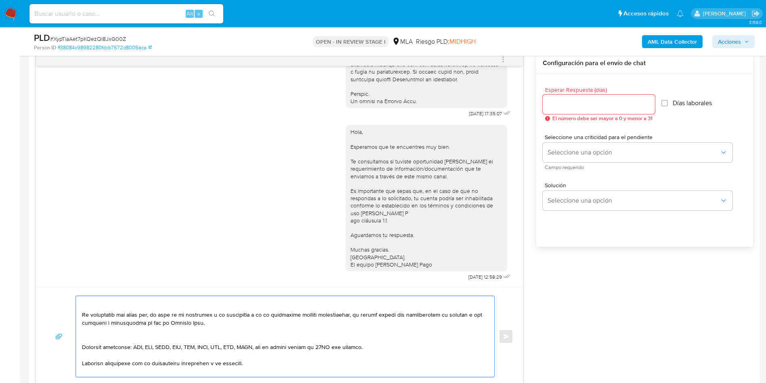
scroll to position [155, 0]
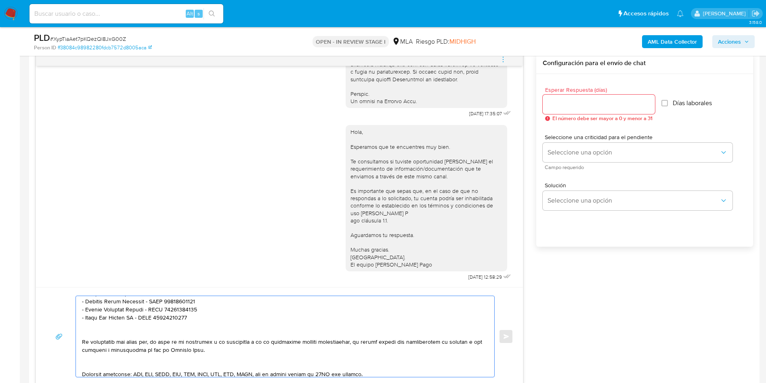
click at [99, 357] on textarea at bounding box center [283, 336] width 402 height 81
click at [99, 362] on textarea at bounding box center [283, 336] width 402 height 81
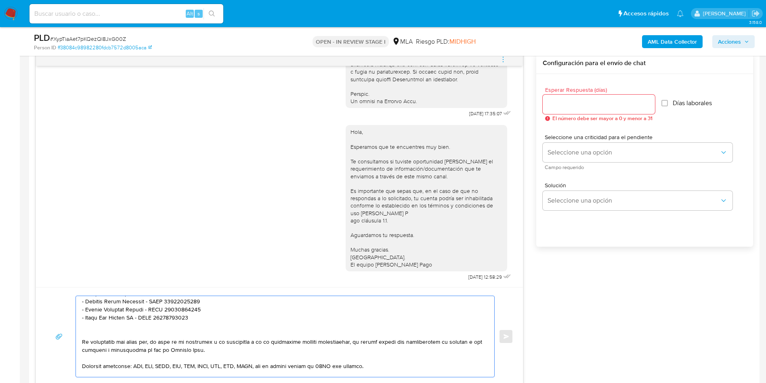
click at [98, 337] on textarea at bounding box center [283, 336] width 402 height 81
click at [98, 336] on textarea at bounding box center [283, 336] width 402 height 81
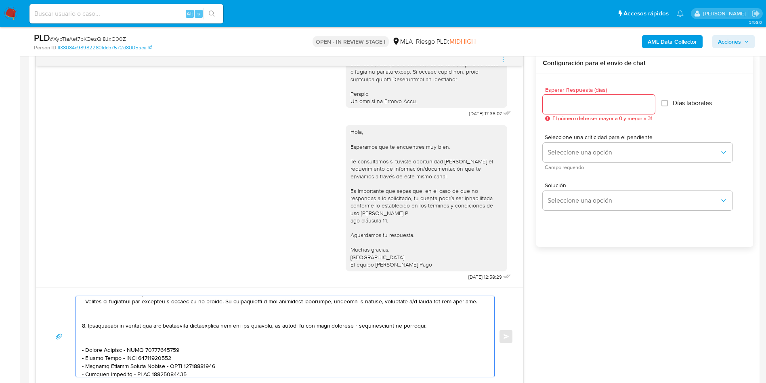
scroll to position [34, 0]
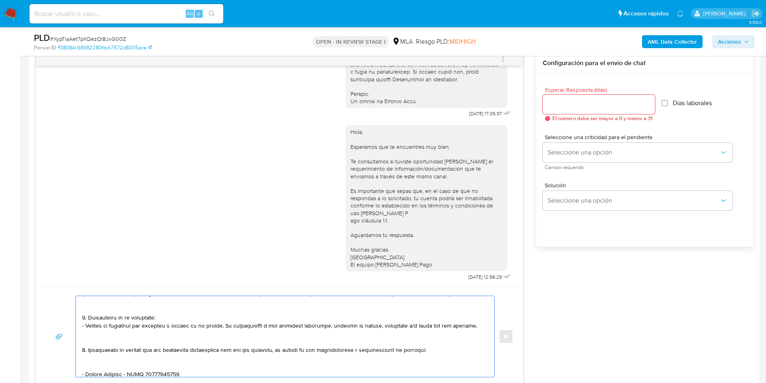
click at [97, 365] on textarea at bounding box center [283, 336] width 402 height 81
click at [100, 338] on textarea at bounding box center [283, 336] width 402 height 81
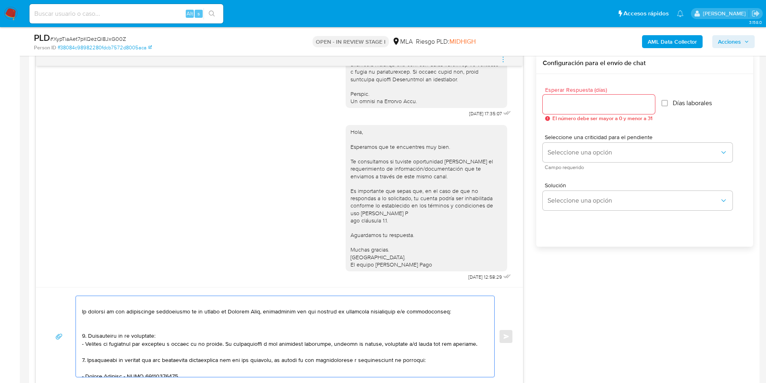
scroll to position [0, 0]
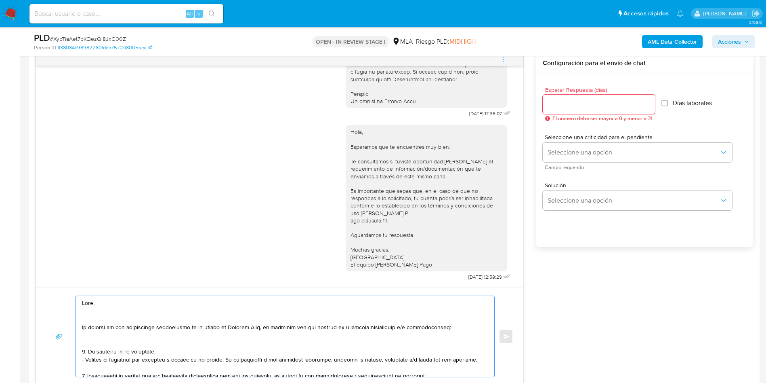
click at [95, 345] on textarea at bounding box center [283, 336] width 402 height 81
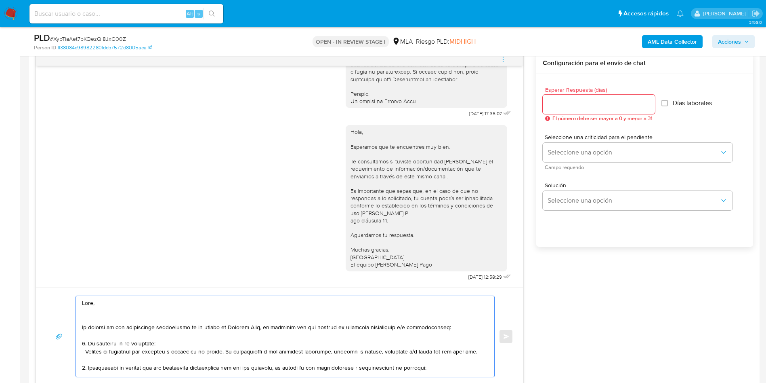
click at [94, 316] on textarea at bounding box center [283, 336] width 402 height 81
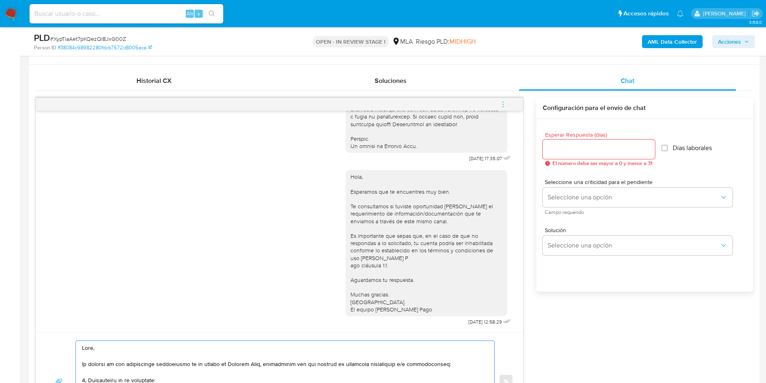
scroll to position [364, 0]
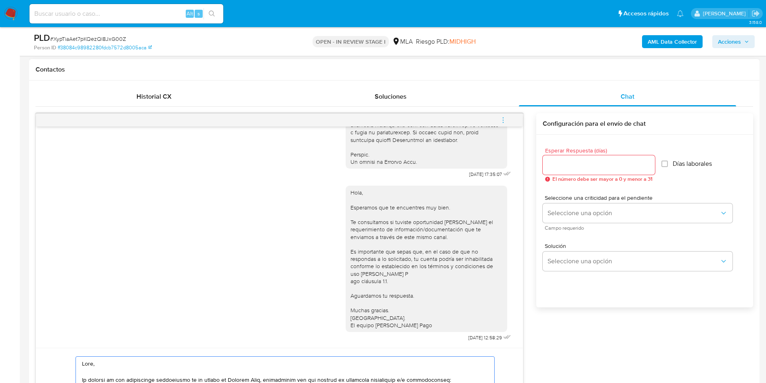
type textarea "Lore, Ip dolorsi am con adipiscinge seddoeiusmo te in utlabo et Dolorem Aliq, e…"
click at [611, 166] on input "Esperar Respuesta (días)" at bounding box center [599, 165] width 112 height 11
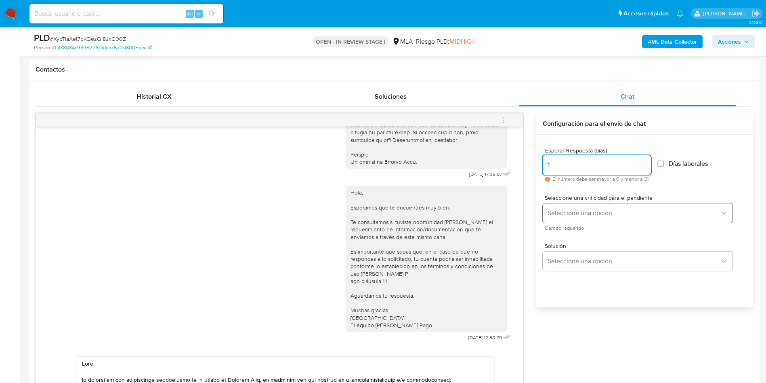
type input "1"
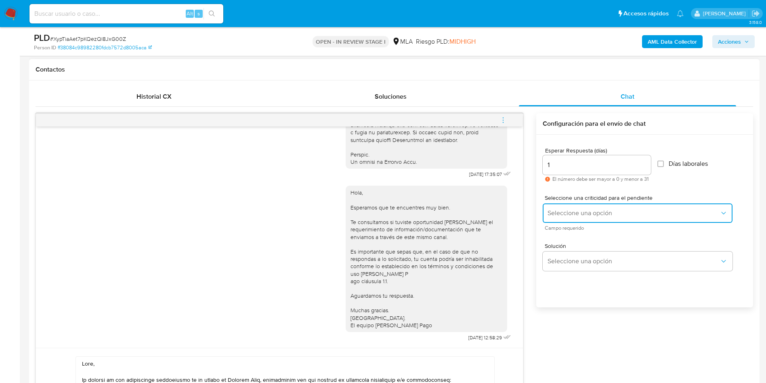
click at [579, 204] on button "Seleccione una opción" at bounding box center [638, 212] width 190 height 19
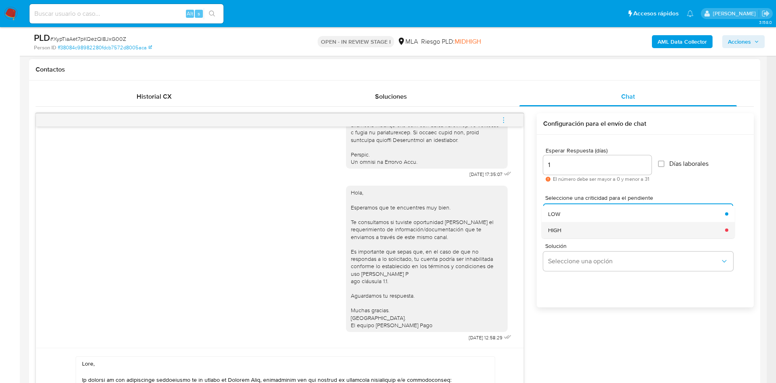
click at [583, 229] on div "HIGH" at bounding box center [634, 230] width 172 height 16
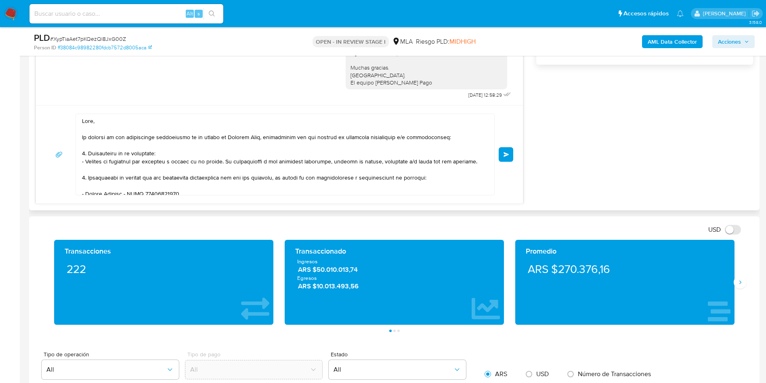
scroll to position [545, 0]
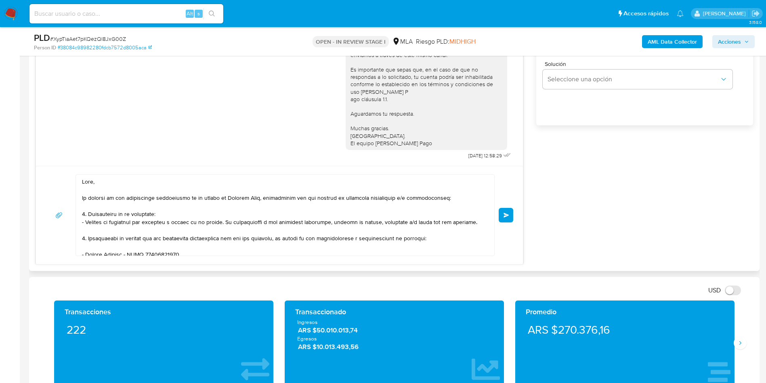
click at [501, 216] on button "Enviar" at bounding box center [506, 215] width 15 height 15
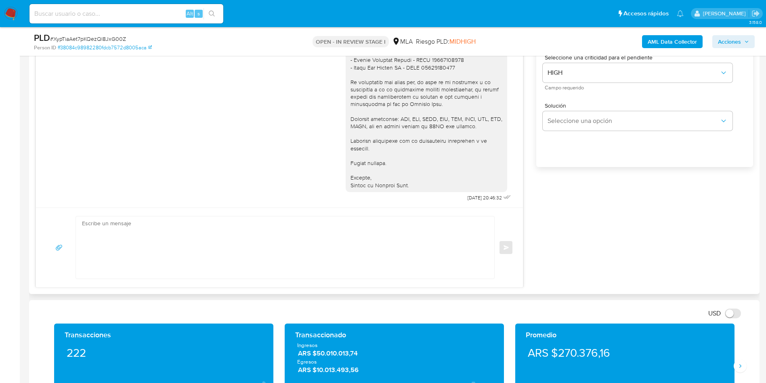
scroll to position [424, 0]
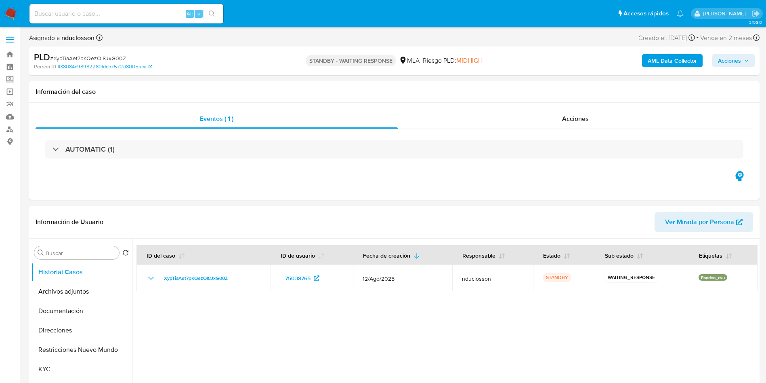
select select "10"
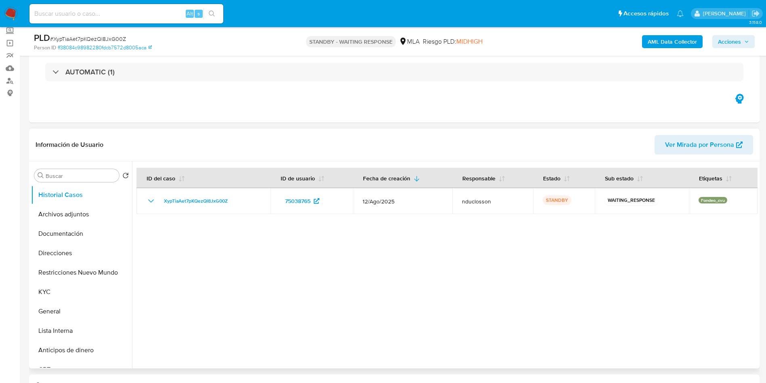
scroll to position [121, 0]
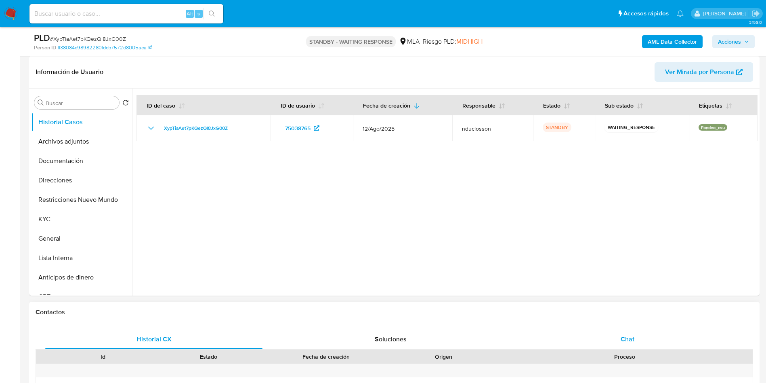
click at [647, 334] on div "Chat" at bounding box center [627, 338] width 217 height 19
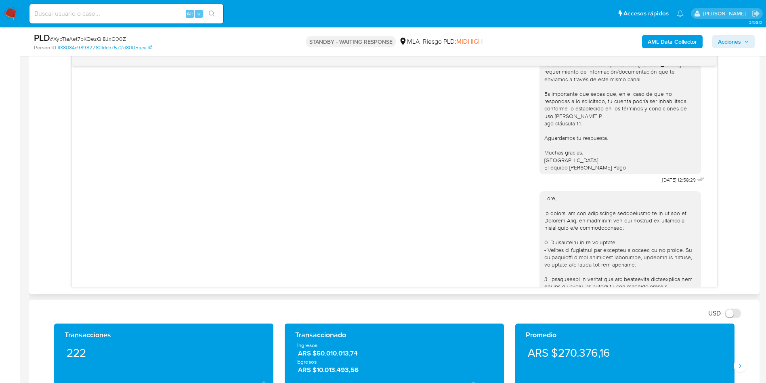
scroll to position [732, 0]
